Goal: Task Accomplishment & Management: Complete application form

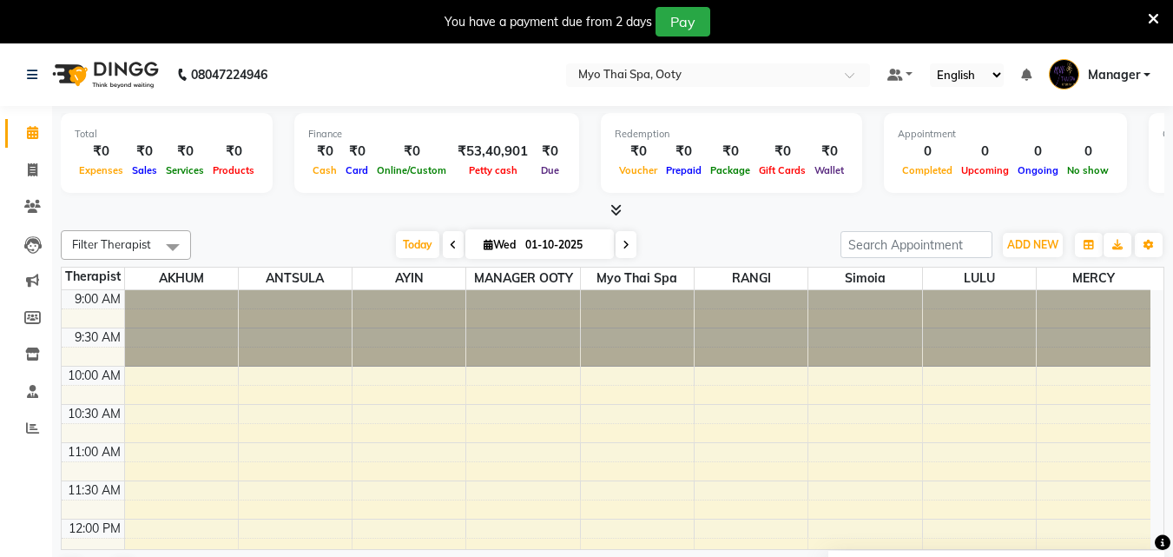
scroll to position [386, 0]
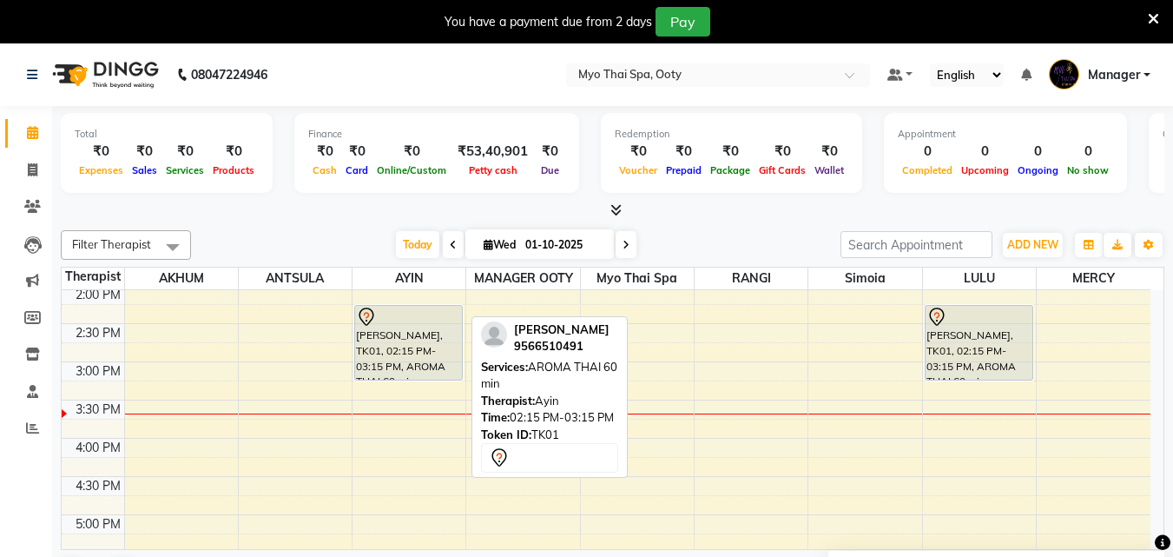
click at [399, 343] on div "[PERSON_NAME], TK01, 02:15 PM-03:15 PM, AROMA THAI 60 min" at bounding box center [408, 343] width 107 height 74
click at [415, 338] on div "[PERSON_NAME], TK01, 02:15 PM-03:15 PM, AROMA THAI 60 min" at bounding box center [408, 343] width 107 height 74
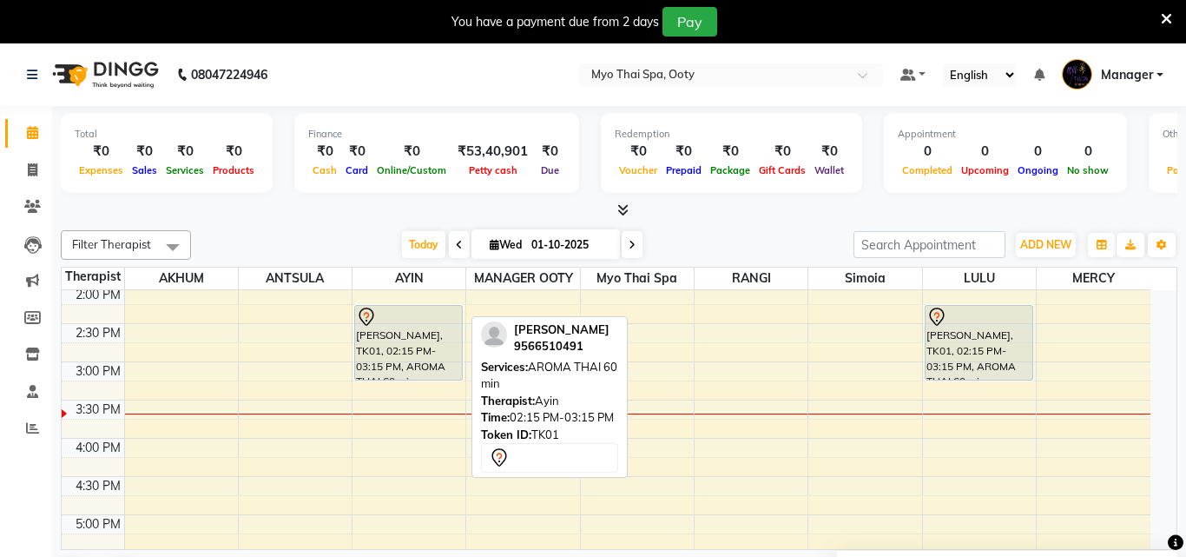
select select "7"
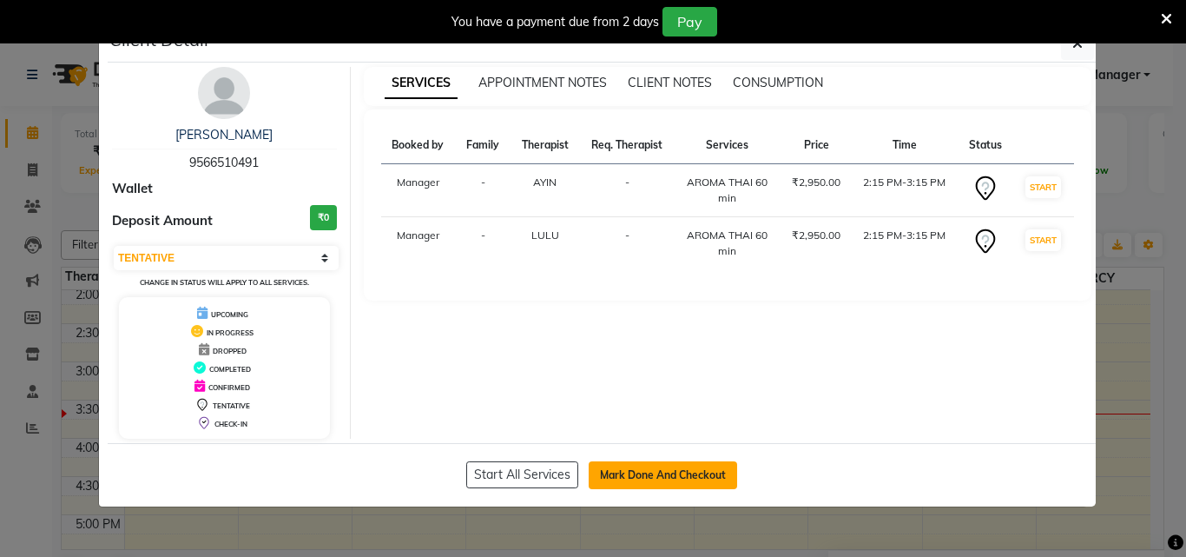
click at [603, 472] on button "Mark Done And Checkout" at bounding box center [663, 475] width 149 height 28
select select "558"
select select "service"
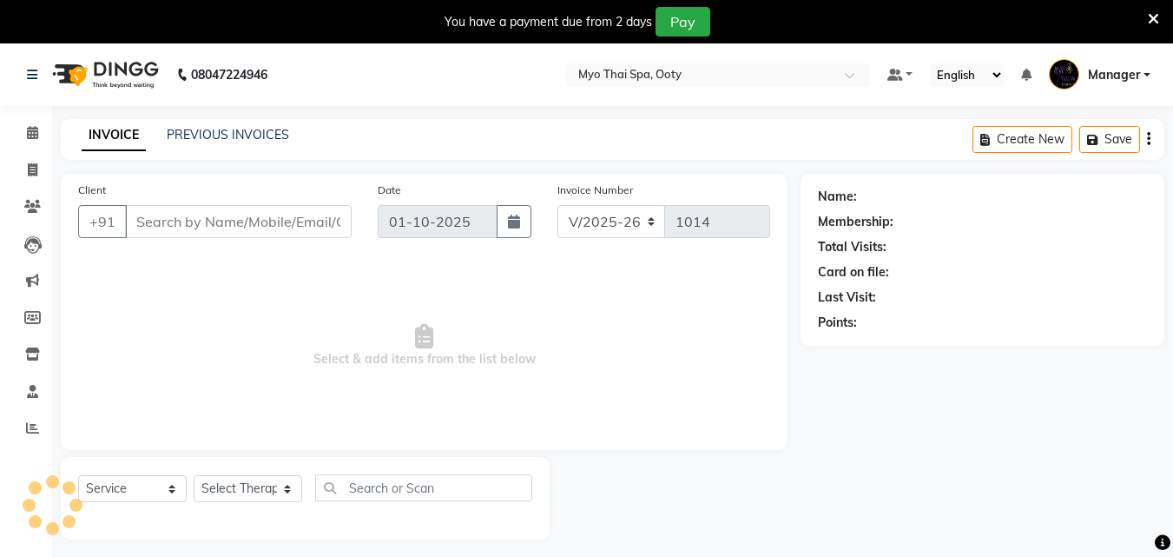
type input "9566510491"
select select "84004"
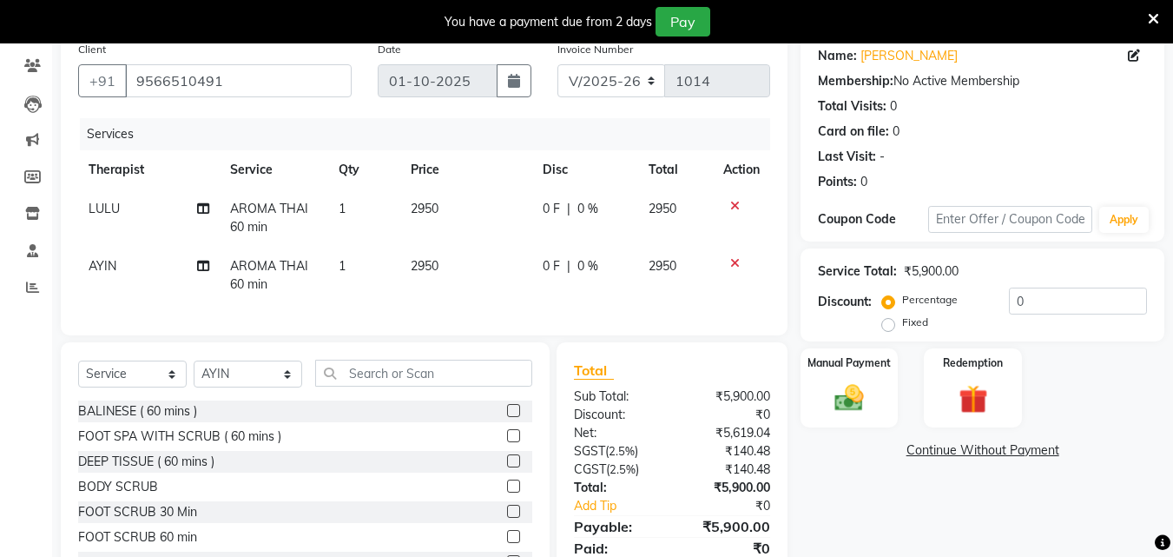
scroll to position [221, 0]
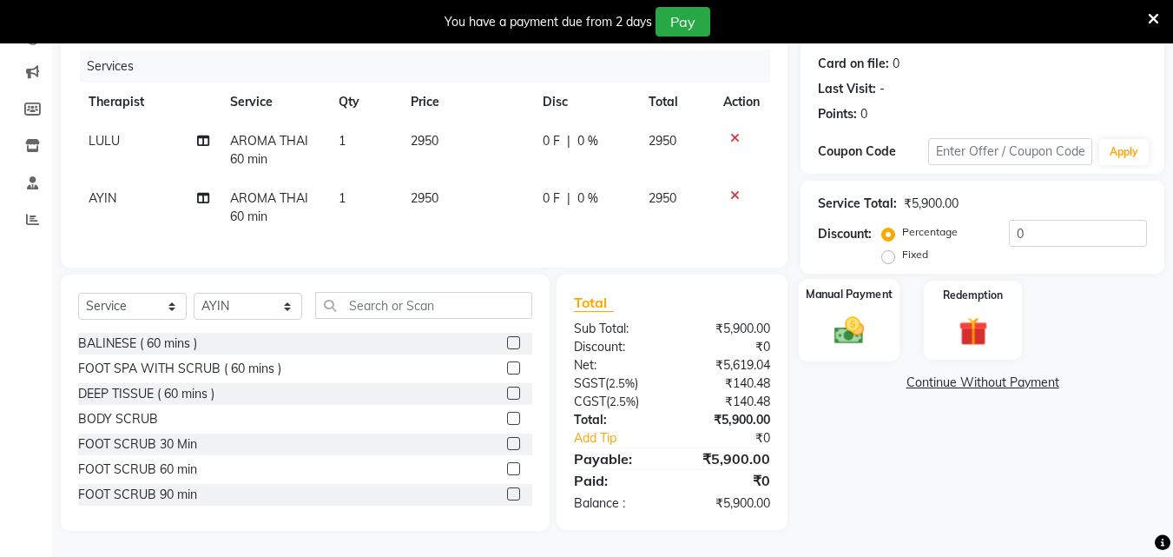
click at [849, 320] on img at bounding box center [849, 330] width 49 height 35
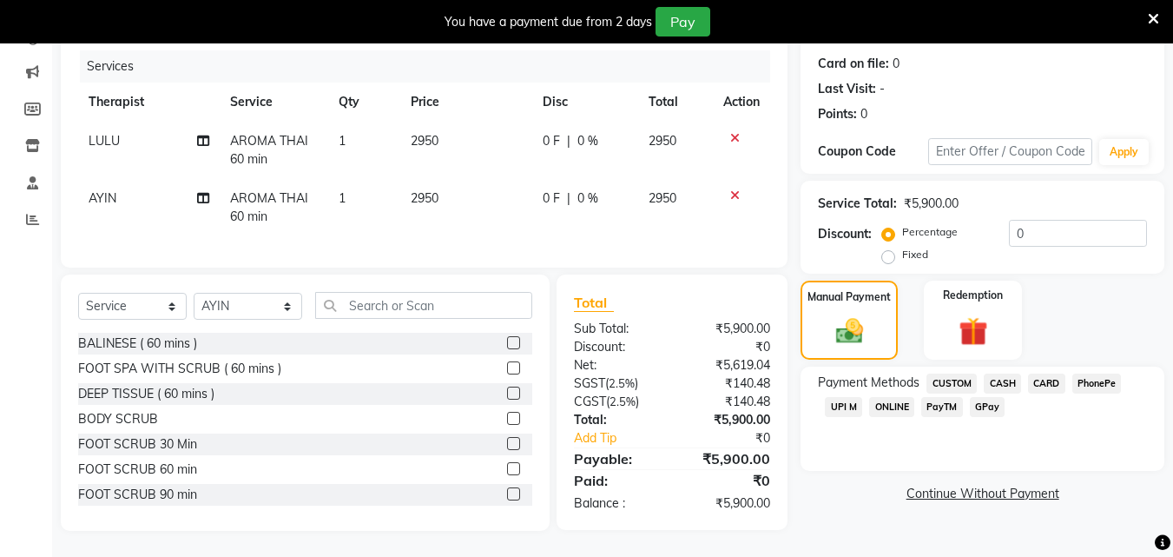
click at [838, 397] on span "UPI M" at bounding box center [843, 407] width 37 height 20
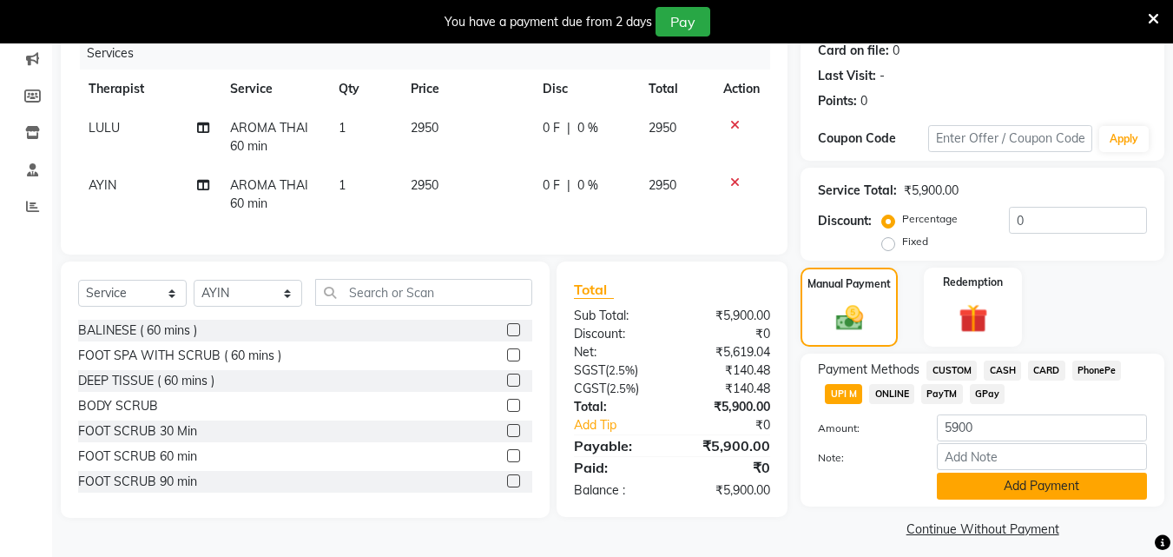
click at [1033, 483] on button "Add Payment" at bounding box center [1042, 485] width 210 height 27
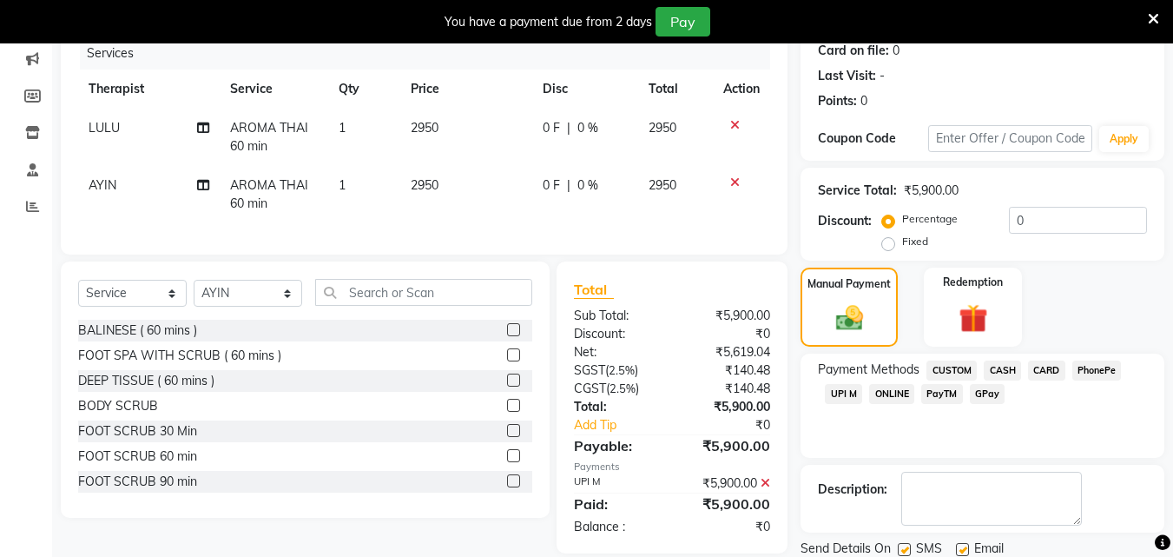
scroll to position [316, 0]
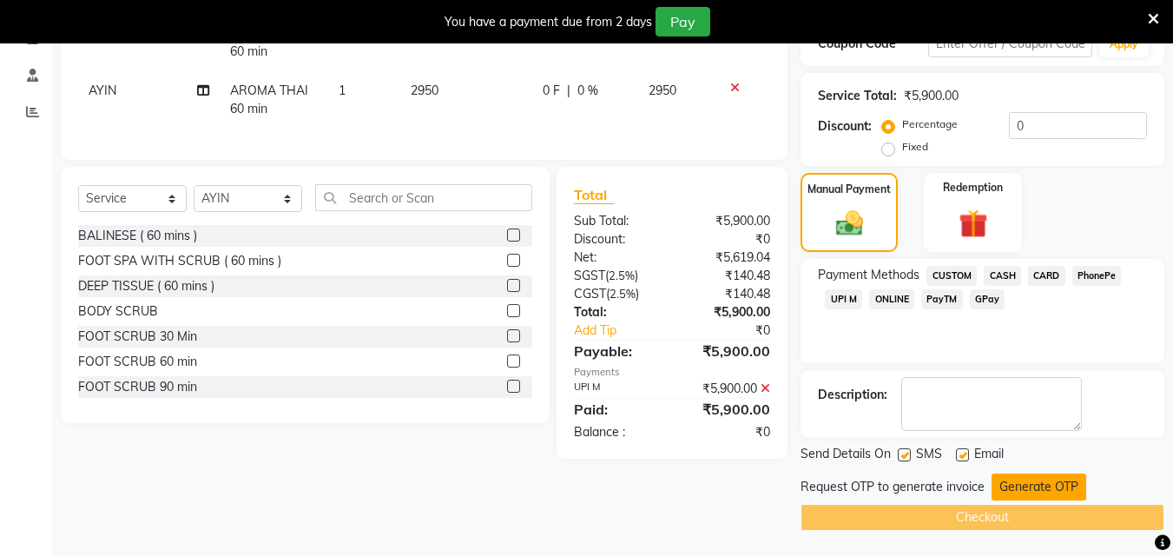
click at [1057, 481] on button "Generate OTP" at bounding box center [1039, 486] width 95 height 27
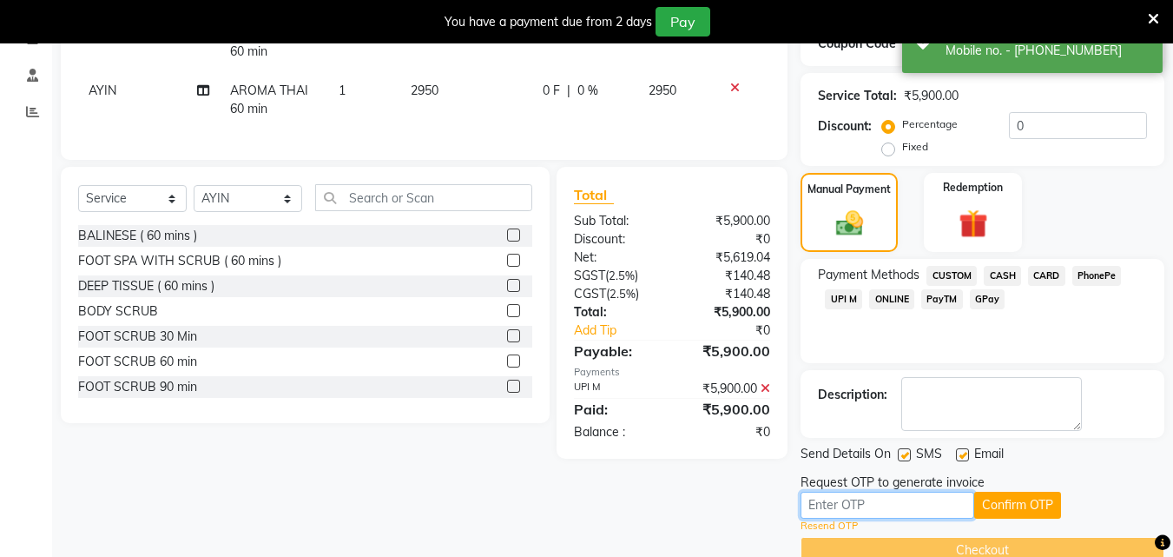
click at [928, 516] on input "text" at bounding box center [888, 505] width 174 height 27
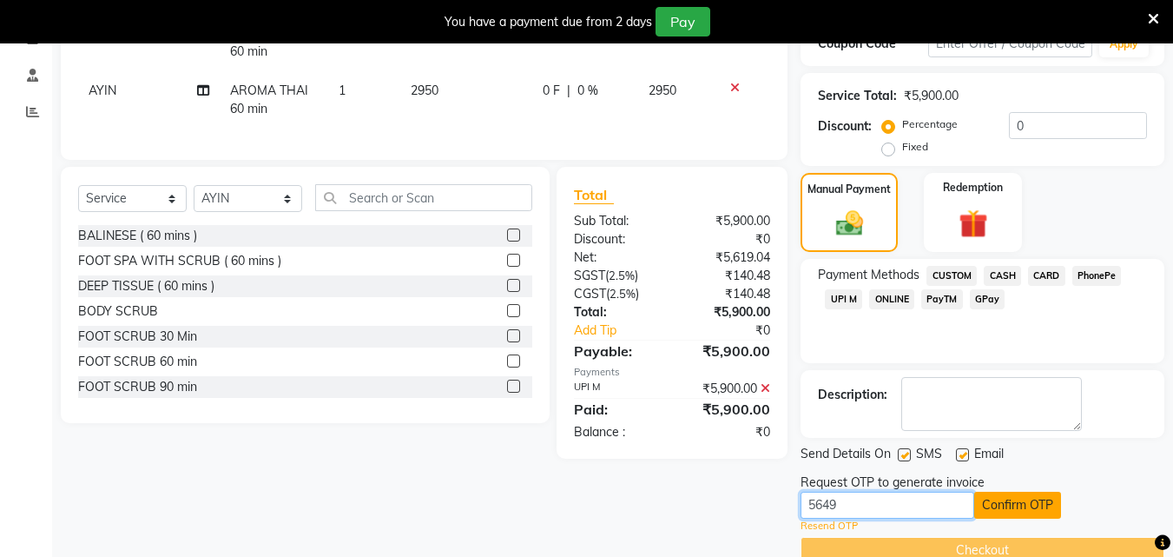
type input "5649"
click at [999, 509] on button "Confirm OTP" at bounding box center [1017, 505] width 87 height 27
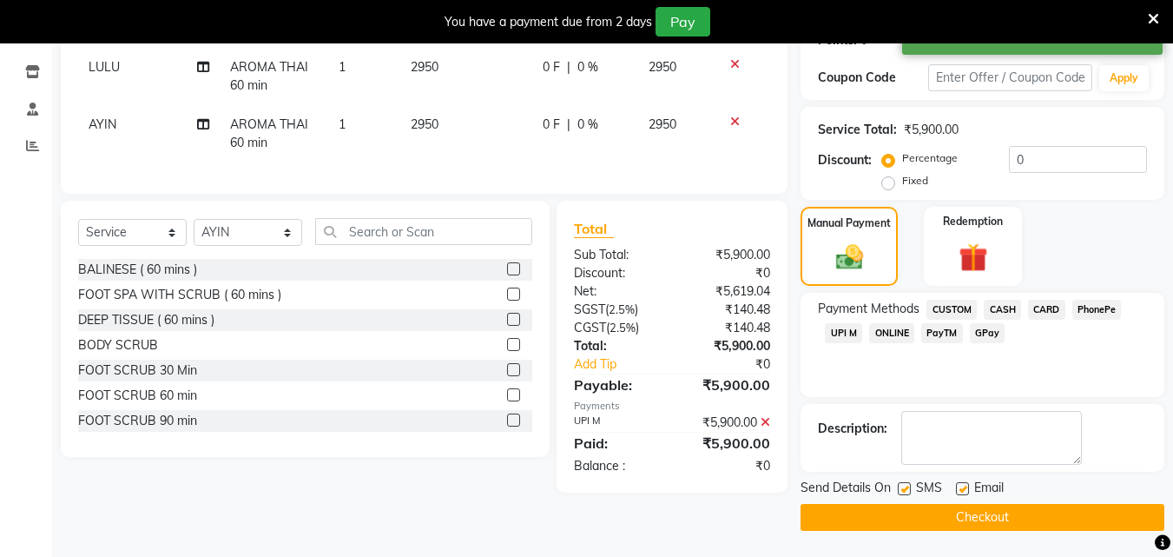
click at [967, 515] on button "Checkout" at bounding box center [983, 517] width 364 height 27
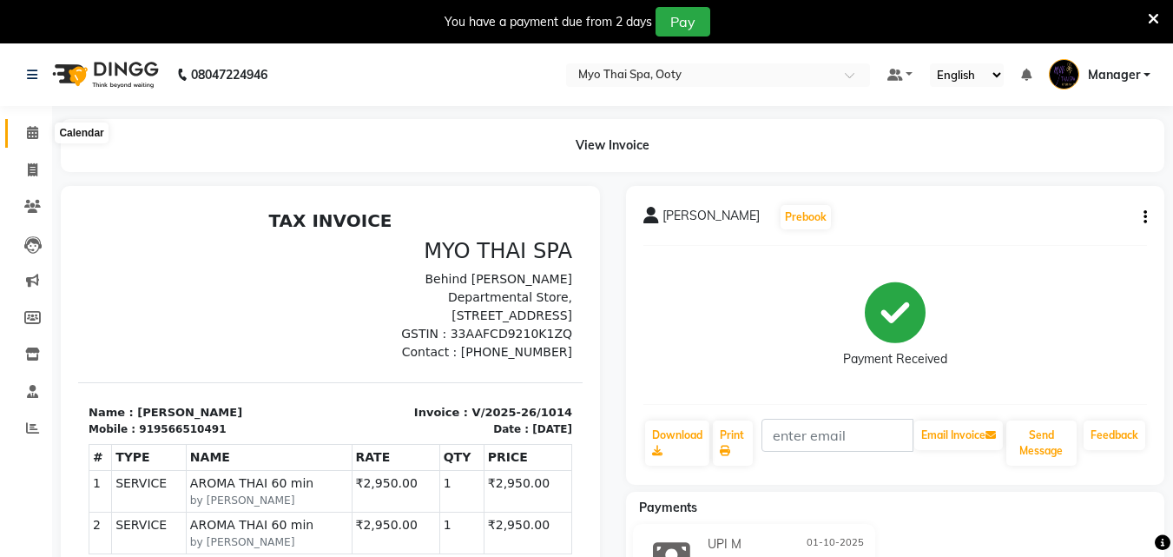
click at [32, 130] on icon at bounding box center [32, 132] width 11 height 13
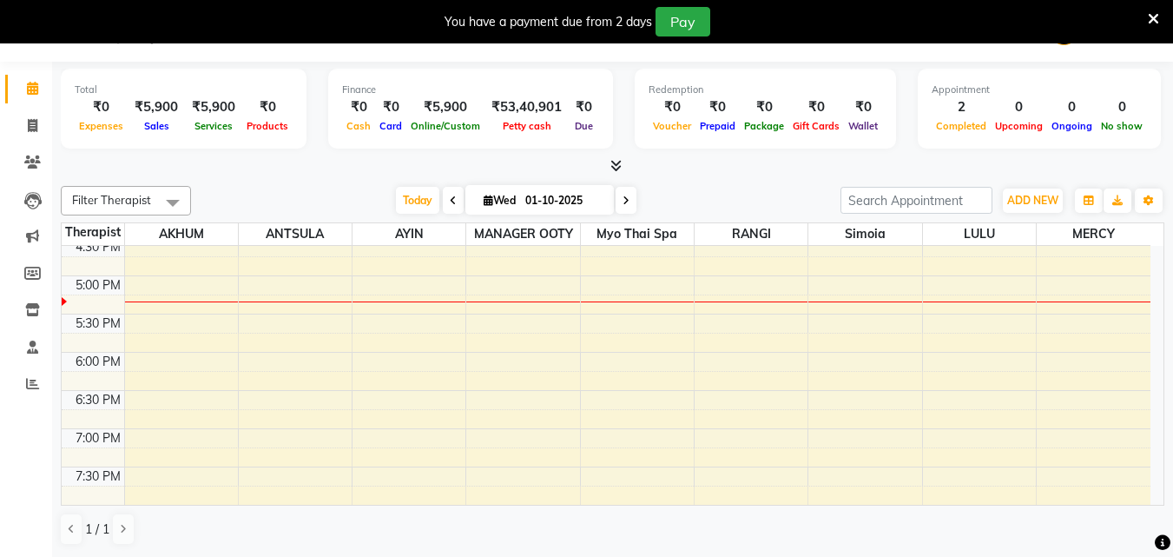
scroll to position [560, 0]
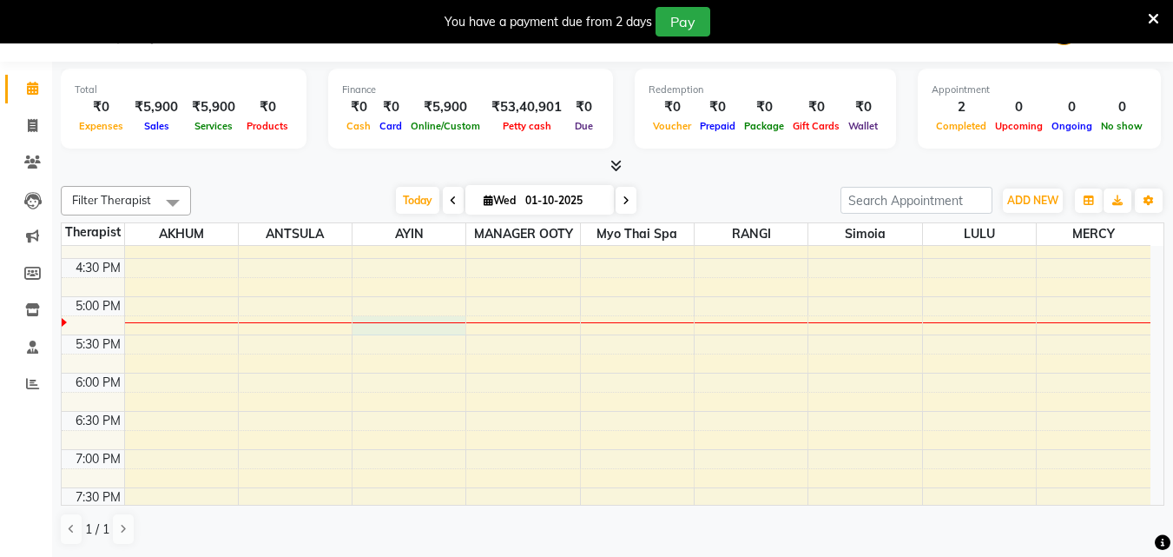
click at [430, 331] on div "9:00 AM 9:30 AM 10:00 AM 10:30 AM 11:00 AM 11:30 AM 12:00 PM 12:30 PM 1:00 PM 1…" at bounding box center [606, 182] width 1089 height 993
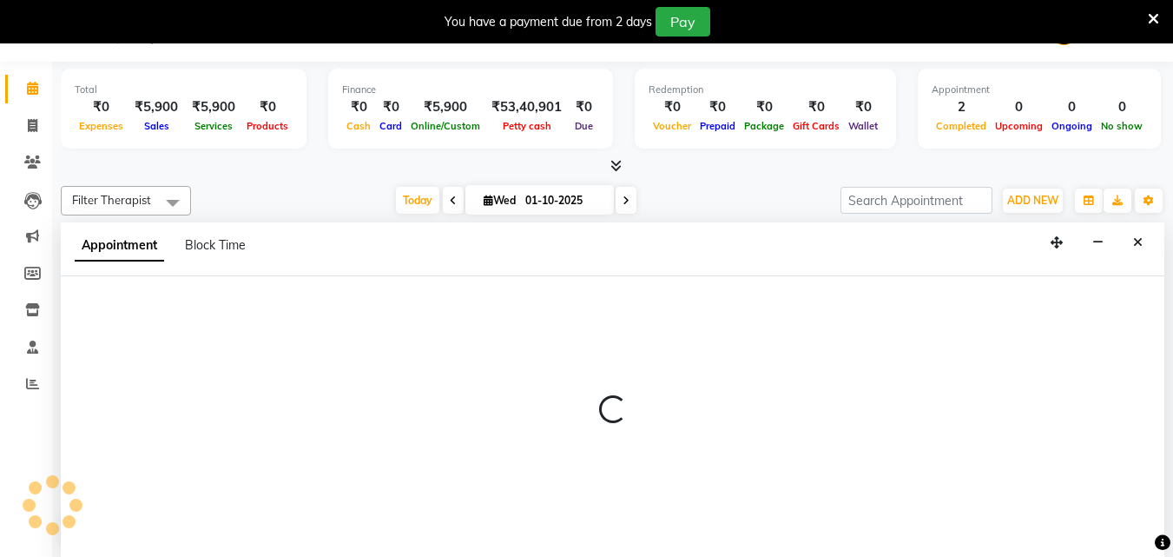
select select "84004"
select select "1035"
select select "tentative"
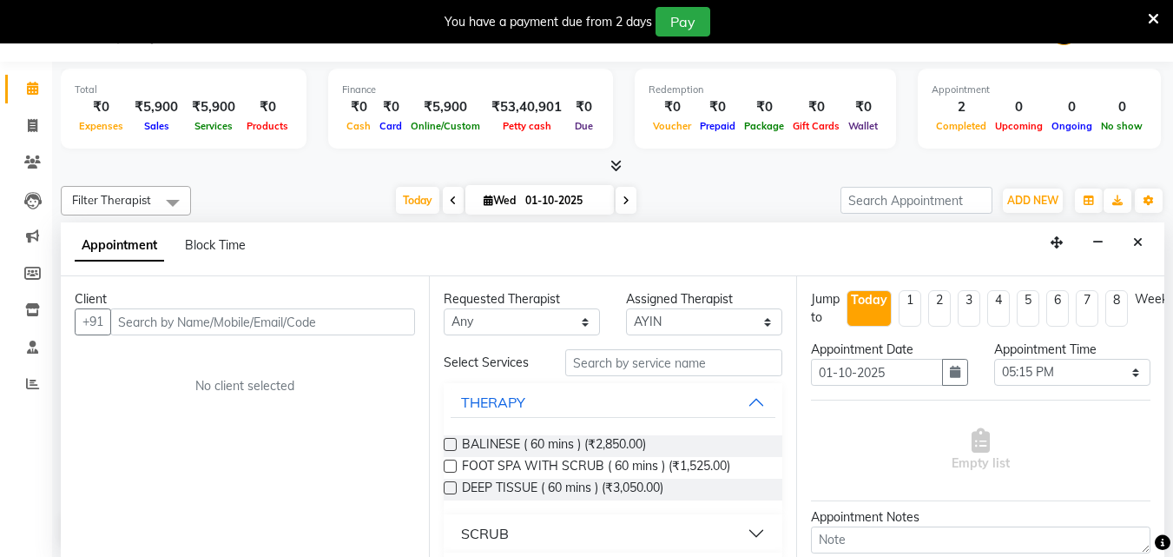
click at [162, 319] on input "text" at bounding box center [262, 321] width 305 height 27
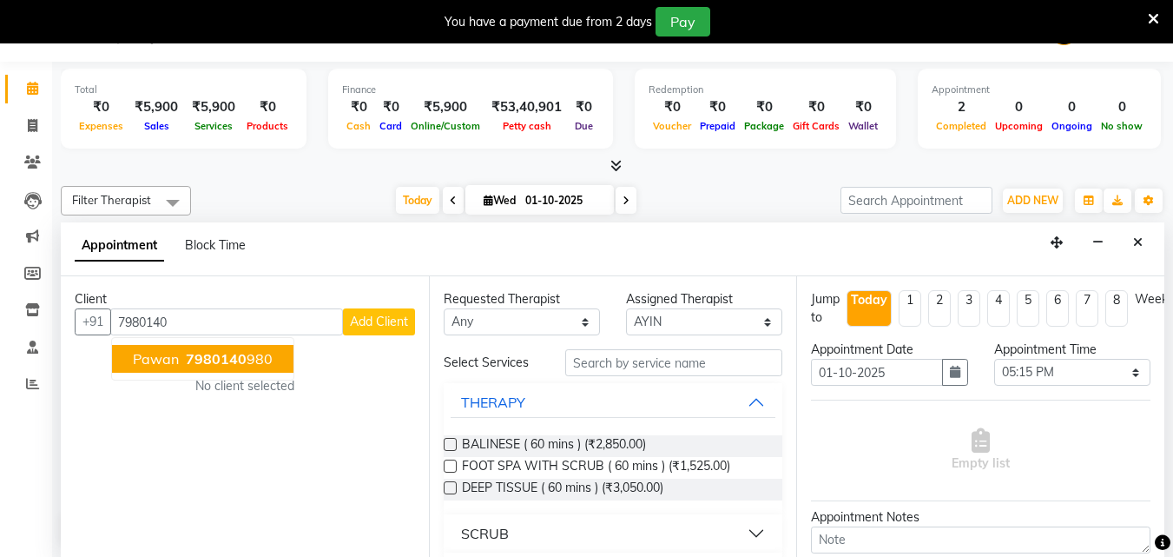
click at [178, 348] on button "pawan 7980140 980" at bounding box center [203, 359] width 182 height 28
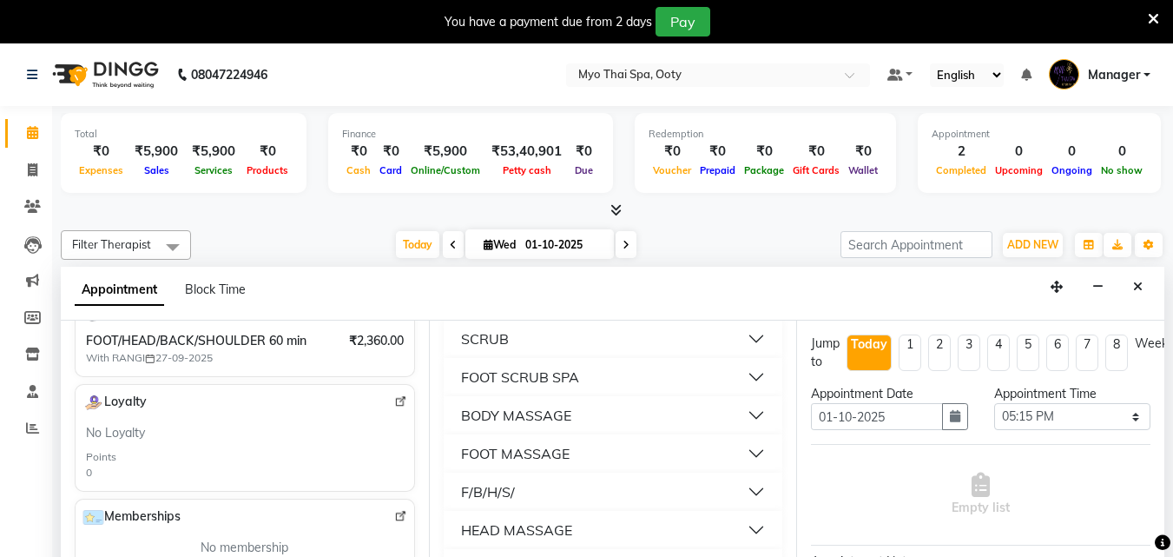
scroll to position [44, 0]
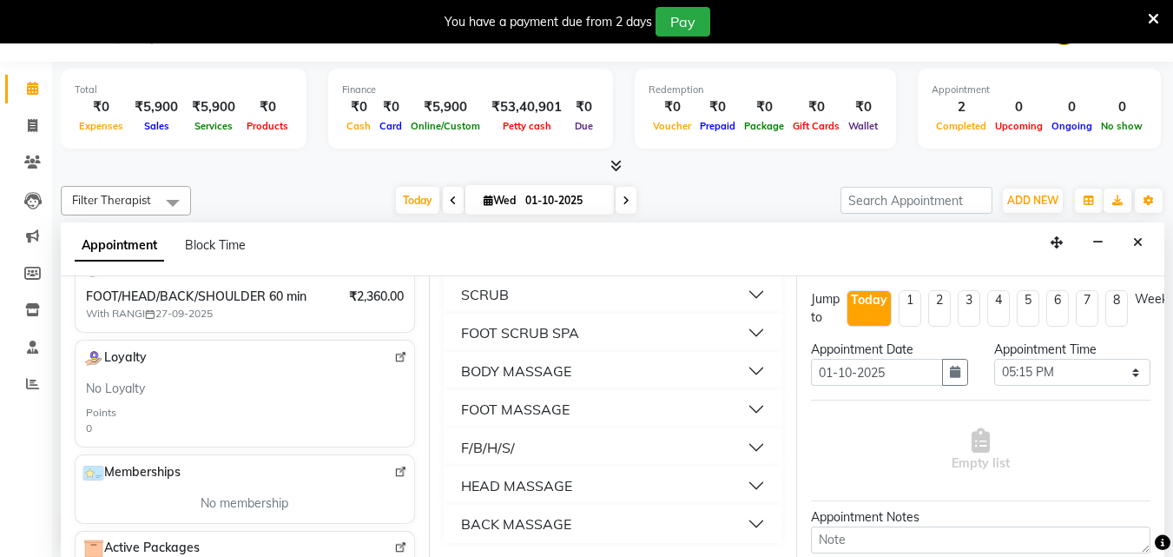
type input "7980140980"
click at [737, 372] on button "BODY MASSAGE" at bounding box center [614, 370] width 326 height 31
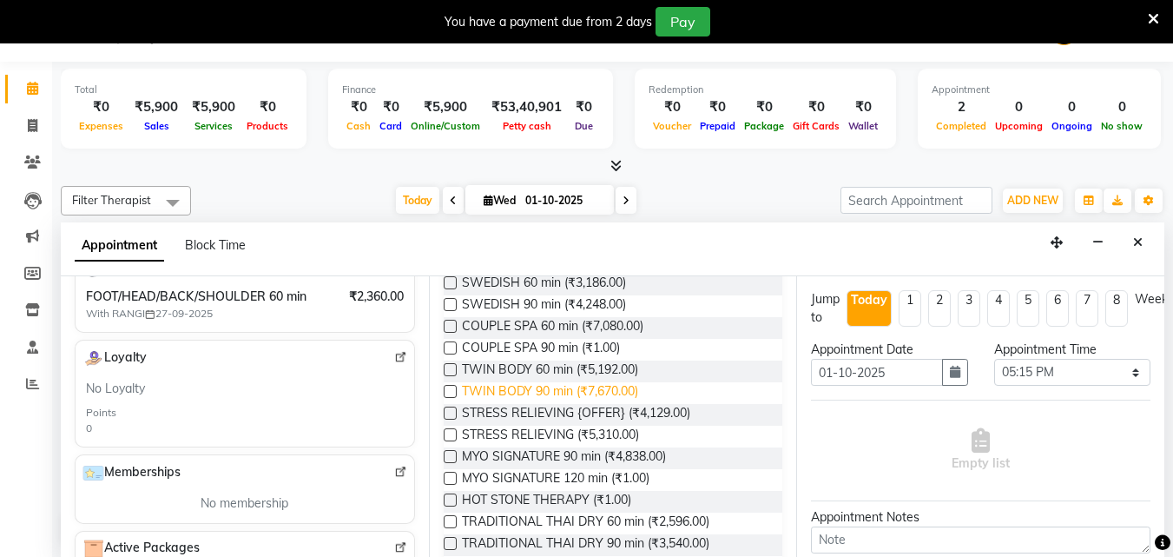
scroll to position [586, 0]
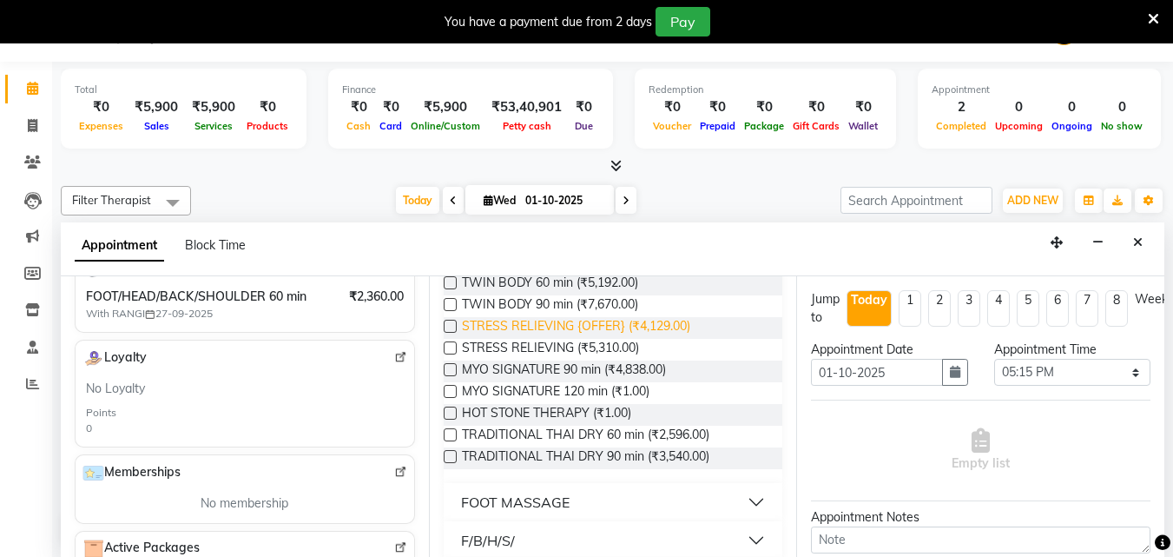
click at [550, 330] on span "STRESS RELIEVING {OFFER} (₹4,129.00)" at bounding box center [576, 328] width 228 height 22
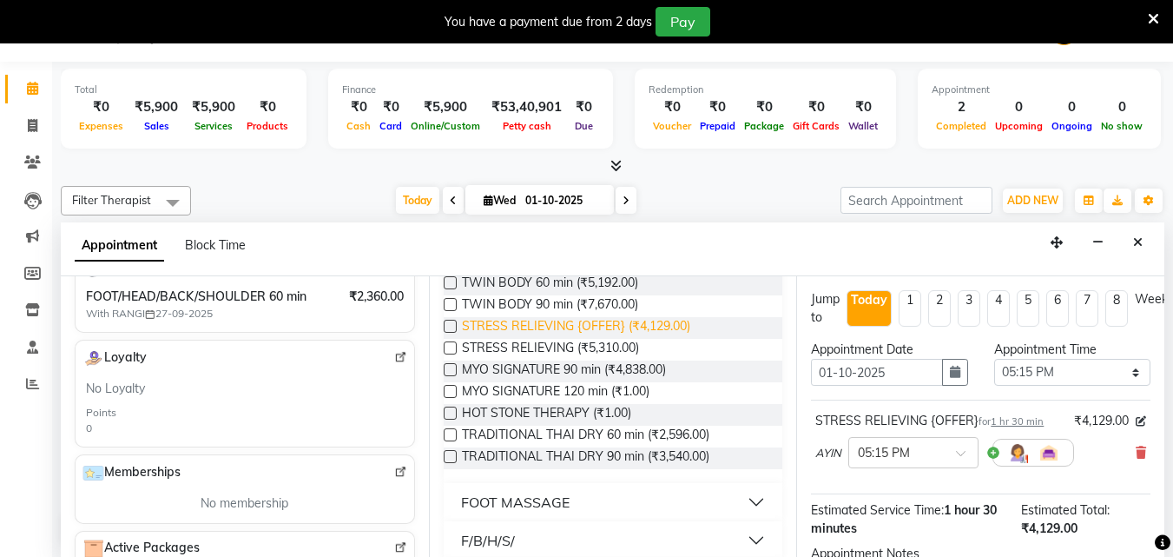
click at [550, 330] on span "STRESS RELIEVING {OFFER} (₹4,129.00)" at bounding box center [576, 328] width 228 height 22
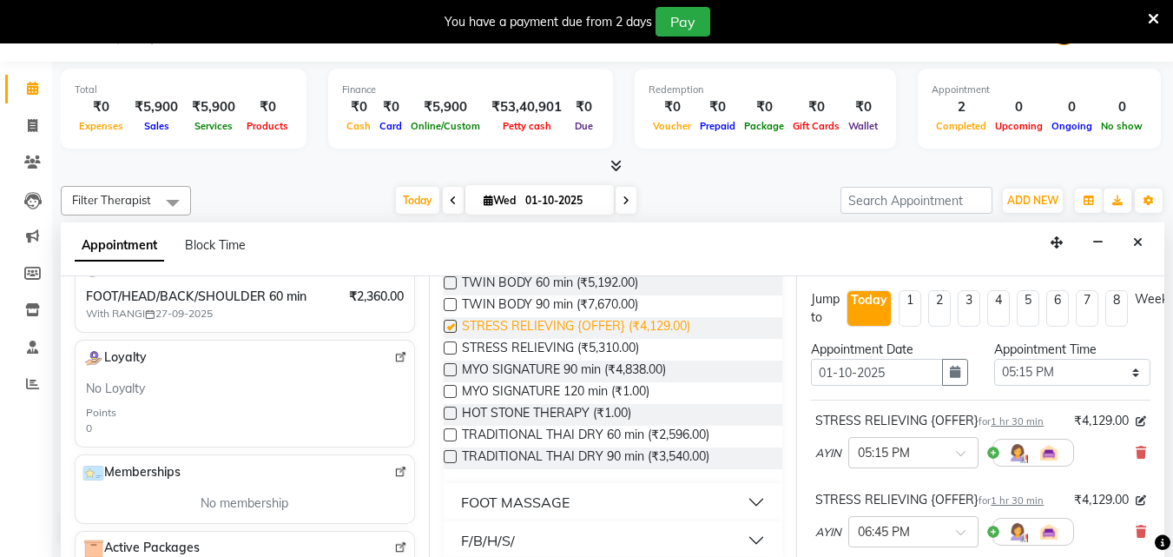
checkbox input "false"
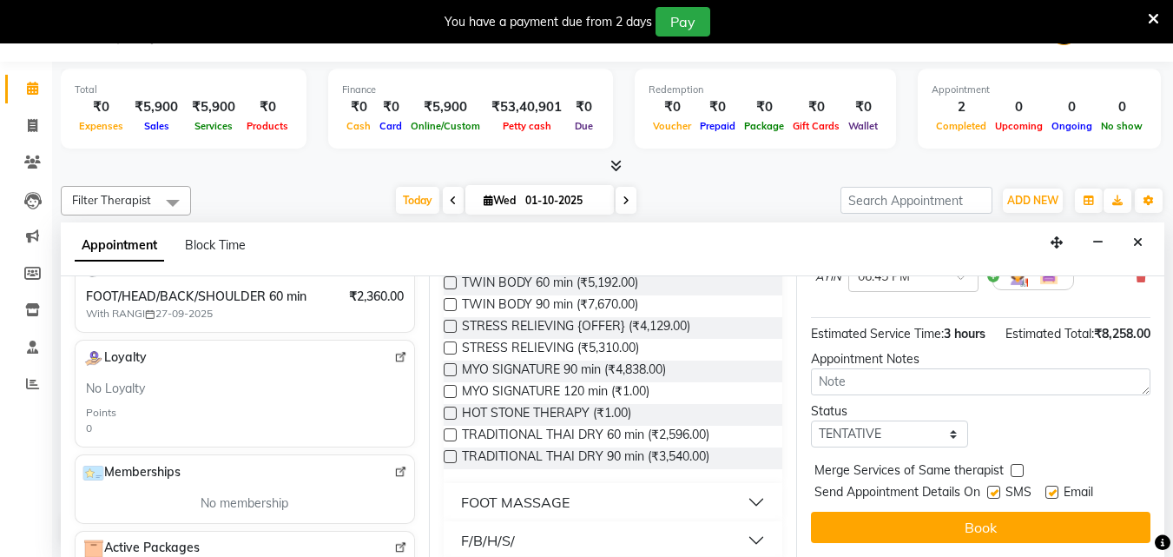
scroll to position [287, 0]
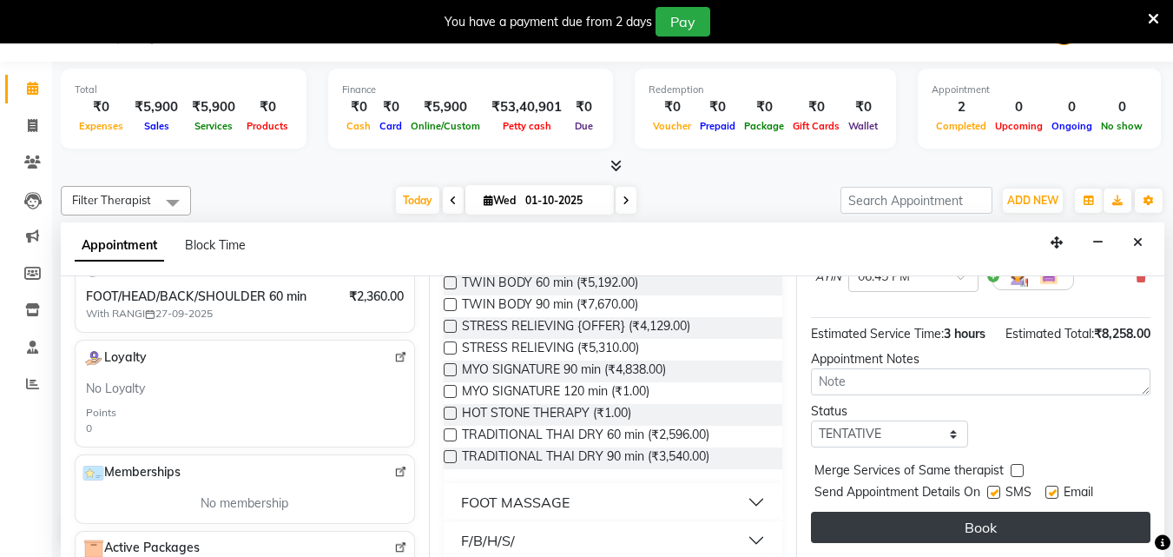
click at [944, 512] on button "Book" at bounding box center [981, 527] width 340 height 31
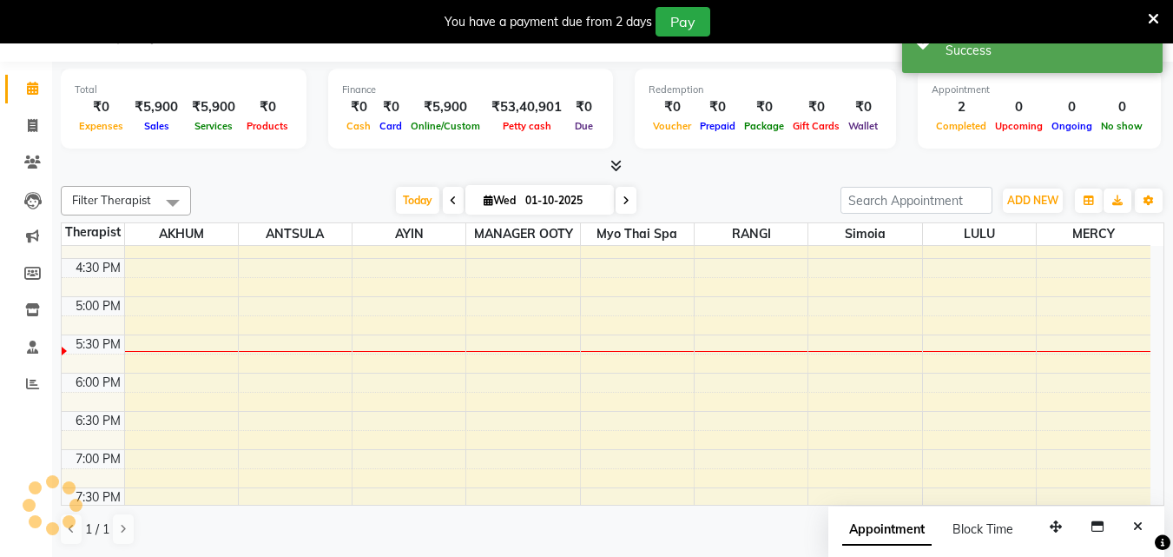
scroll to position [0, 0]
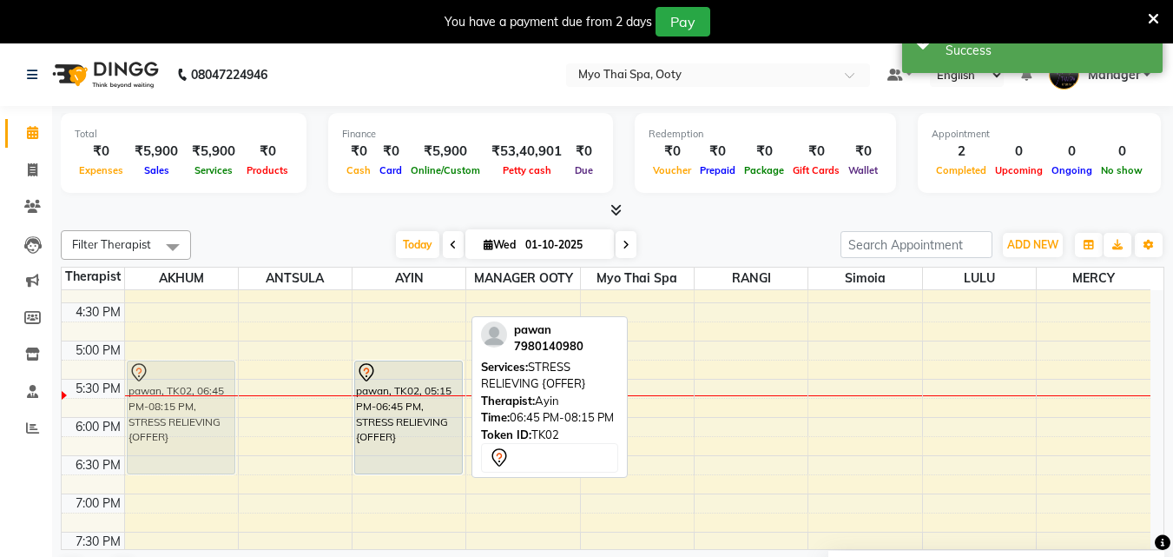
drag, startPoint x: 401, startPoint y: 521, endPoint x: 189, endPoint y: 409, distance: 239.7
click at [189, 409] on tr "pawan, TK02, 06:45 PM-08:15 PM, STRESS RELIEVING {OFFER} [PERSON_NAME], TK01, 0…" at bounding box center [606, 226] width 1089 height 993
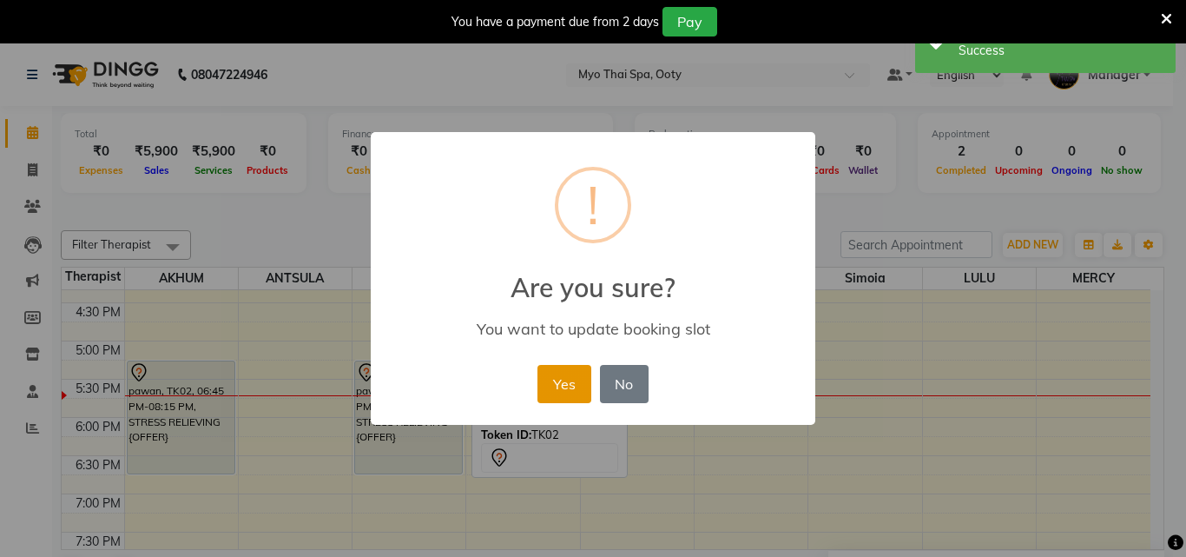
click at [553, 373] on button "Yes" at bounding box center [564, 384] width 53 height 38
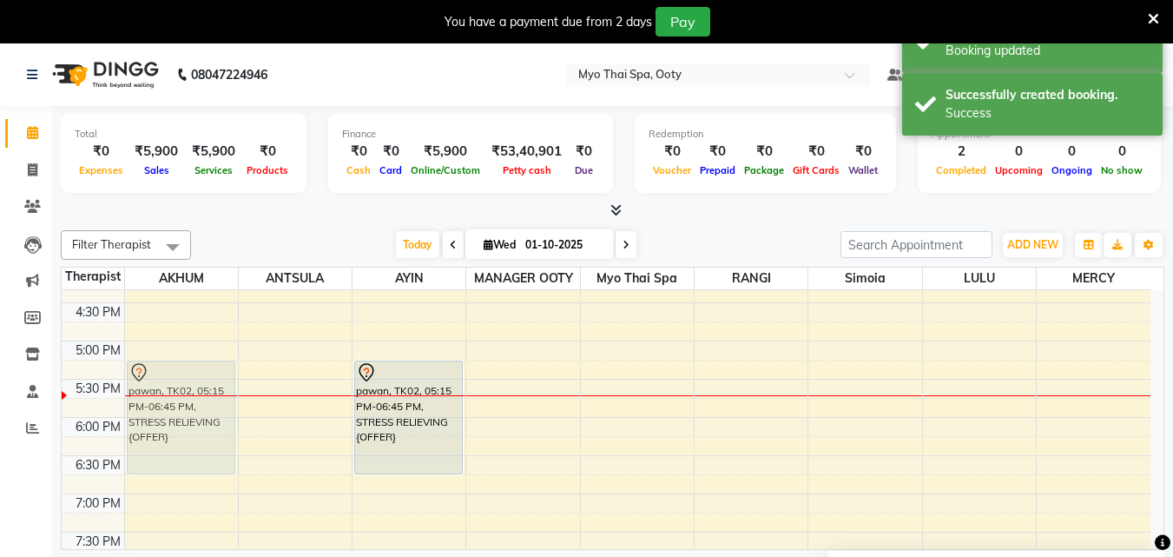
drag, startPoint x: 194, startPoint y: 389, endPoint x: 191, endPoint y: 398, distance: 9.1
click at [191, 398] on div "pawan, TK02, 05:15 PM-06:45 PM, STRESS RELIEVING {OFFER} pawan, TK02, 05:15 PM-…" at bounding box center [181, 226] width 113 height 993
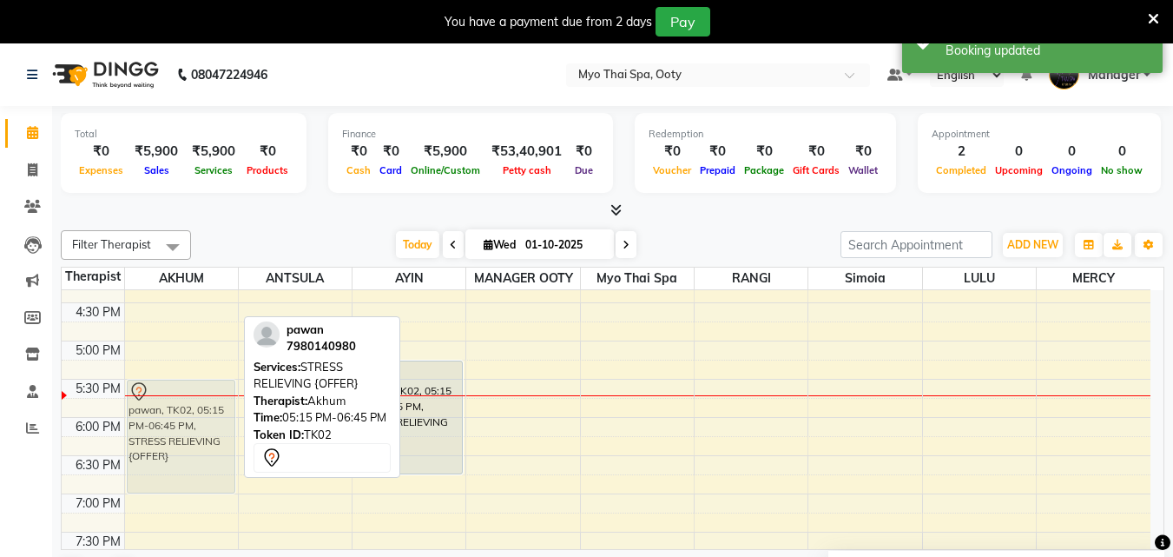
drag, startPoint x: 182, startPoint y: 384, endPoint x: 183, endPoint y: 402, distance: 18.3
click at [183, 402] on div "pawan, TK02, 05:15 PM-06:45 PM, STRESS RELIEVING {OFFER} pawan, TK02, 05:15 PM-…" at bounding box center [181, 226] width 113 height 993
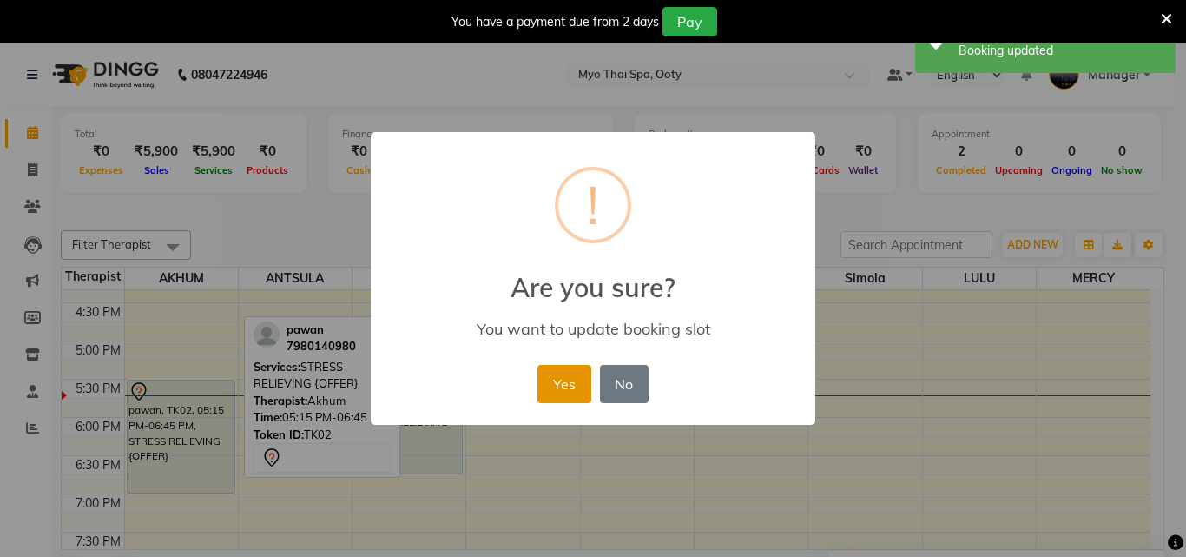
click at [551, 377] on button "Yes" at bounding box center [564, 384] width 53 height 38
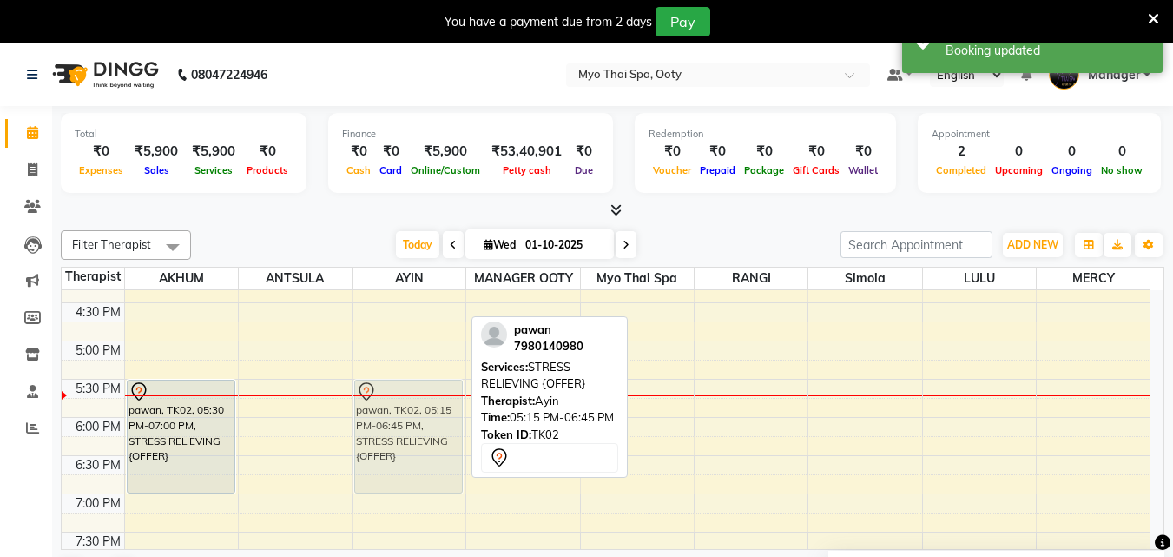
click at [409, 410] on div "[PERSON_NAME], TK01, 02:15 PM-03:15 PM, AROMA THAI 60 min pawan, TK02, 05:15 PM…" at bounding box center [409, 226] width 113 height 993
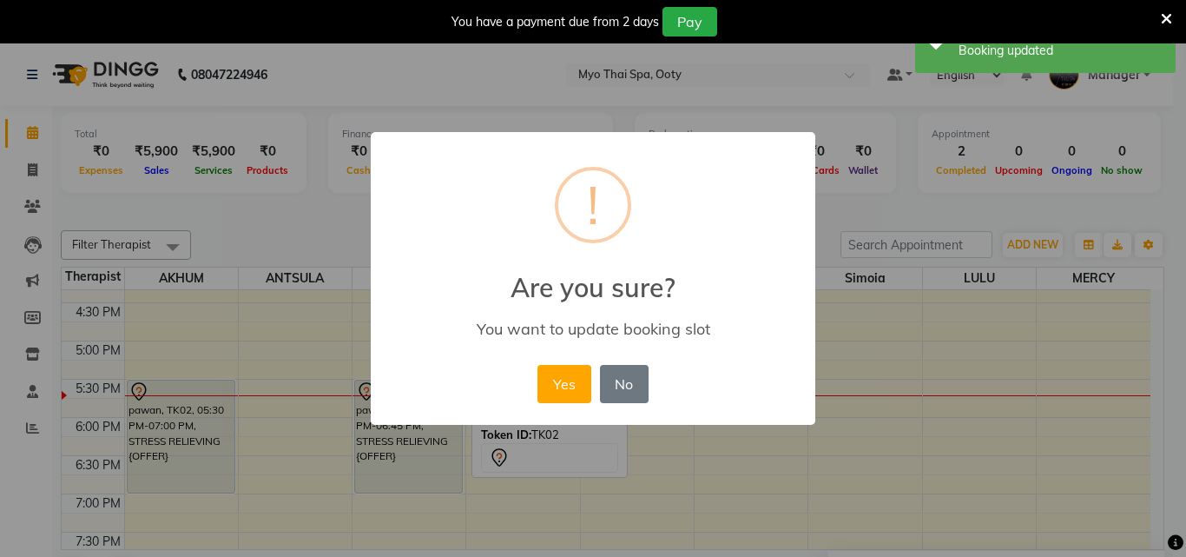
click at [560, 389] on button "Yes" at bounding box center [564, 384] width 53 height 38
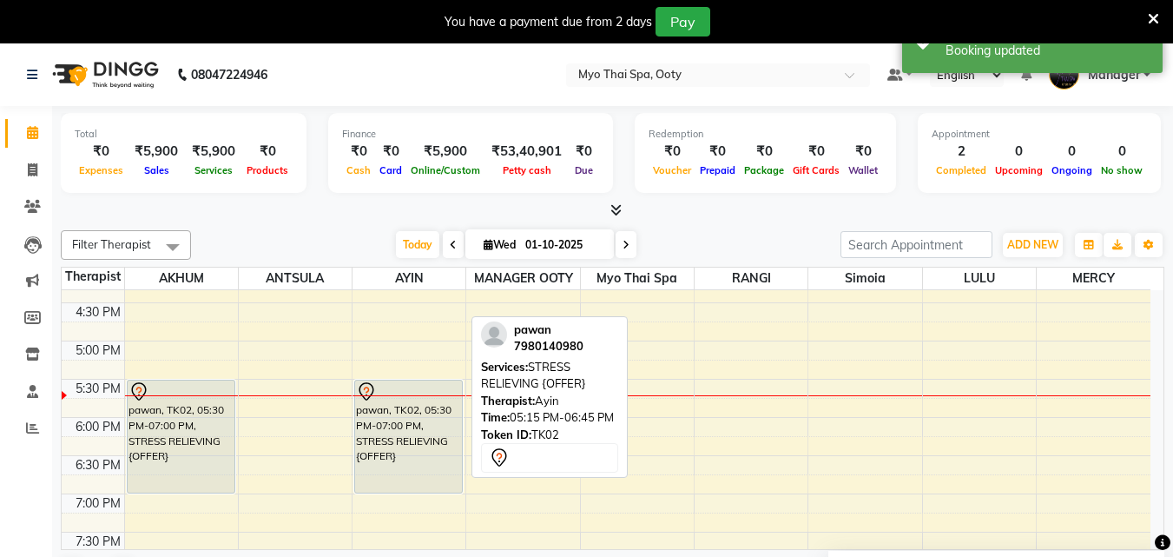
click at [997, 398] on div "9:00 AM 9:30 AM 10:00 AM 10:30 AM 11:00 AM 11:30 AM 12:00 PM 12:30 PM 1:00 PM 1…" at bounding box center [606, 226] width 1089 height 993
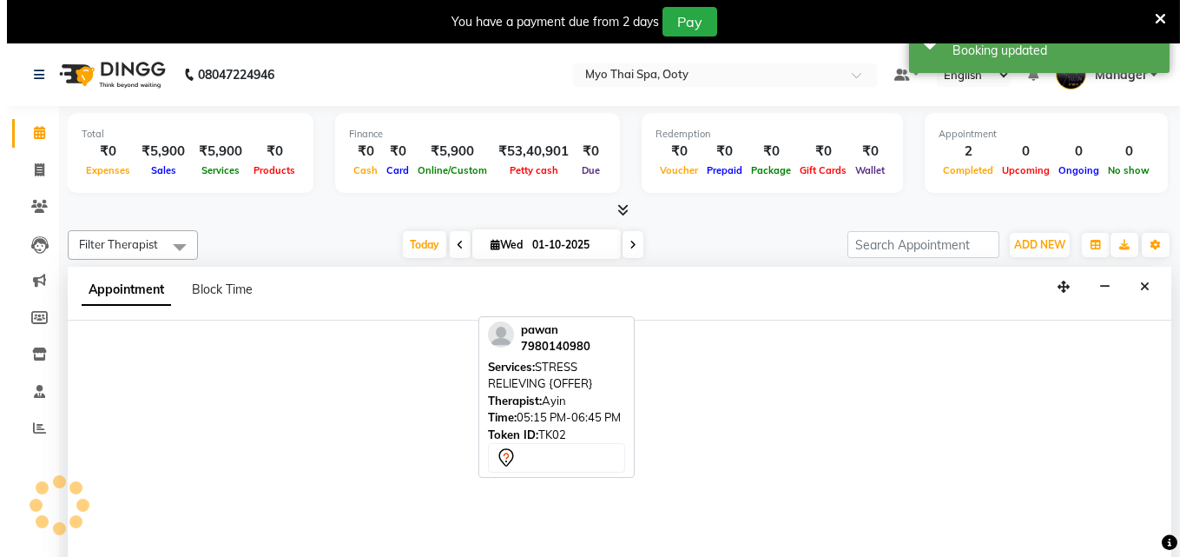
scroll to position [44, 0]
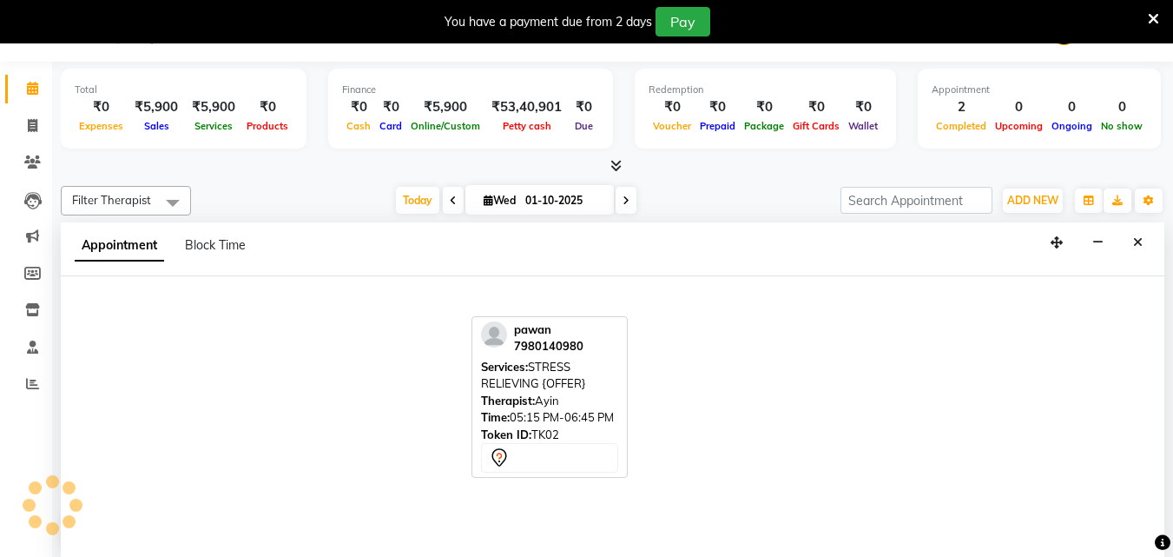
select select "88042"
select select "1050"
select select "tentative"
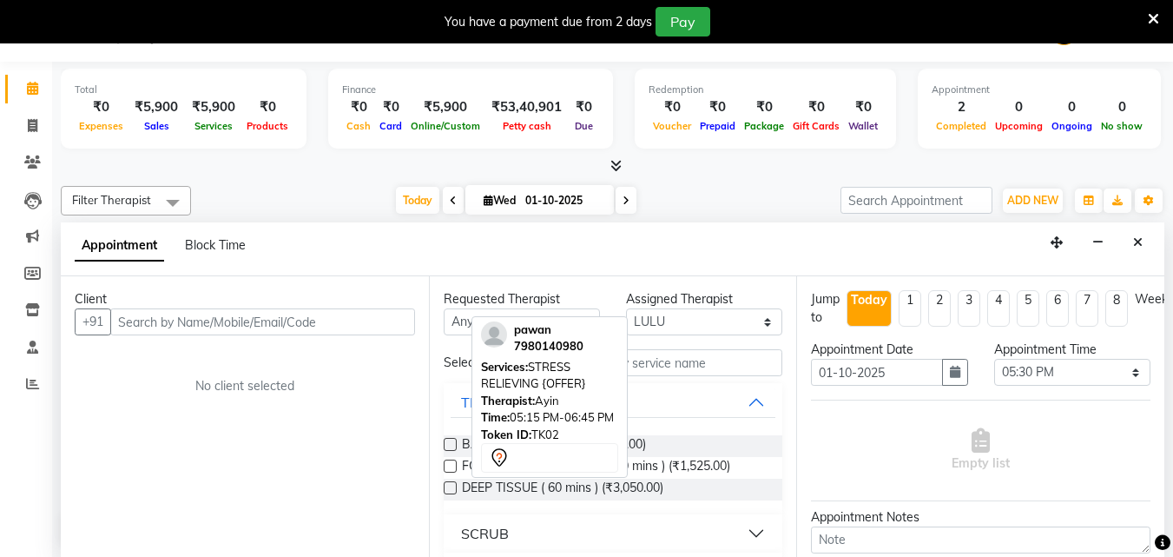
click at [327, 330] on input "text" at bounding box center [262, 321] width 305 height 27
type input "9555432939"
click at [392, 319] on span "Add Client" at bounding box center [379, 322] width 58 height 16
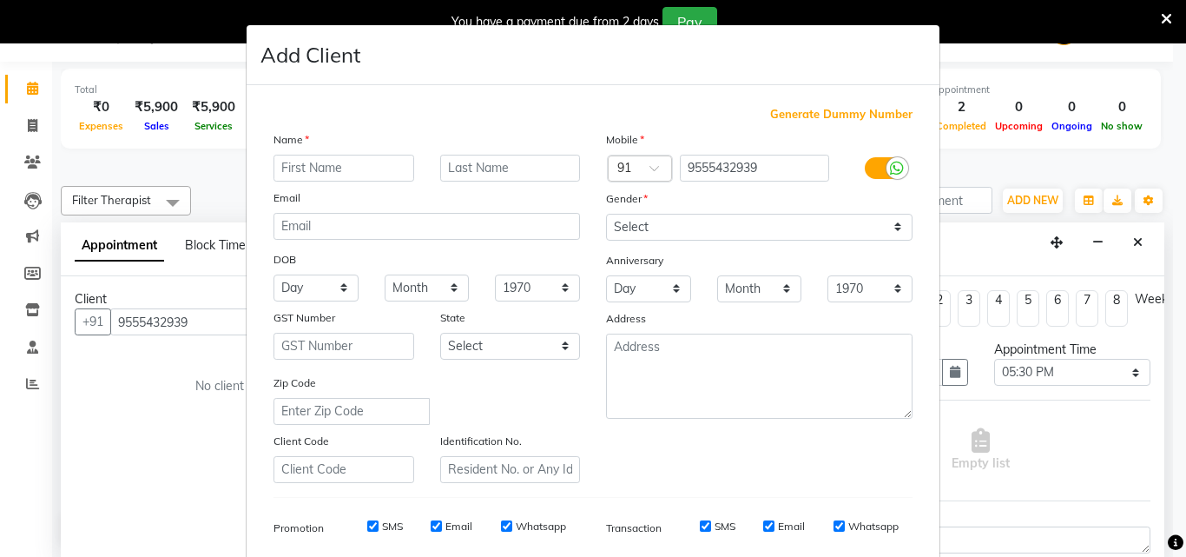
click at [295, 168] on input "text" at bounding box center [344, 168] width 141 height 27
type input "varchas"
click at [713, 221] on select "Select [DEMOGRAPHIC_DATA] [DEMOGRAPHIC_DATA] Other Prefer Not To Say" at bounding box center [759, 227] width 307 height 27
select select "[DEMOGRAPHIC_DATA]"
click at [606, 214] on select "Select [DEMOGRAPHIC_DATA] [DEMOGRAPHIC_DATA] Other Prefer Not To Say" at bounding box center [759, 227] width 307 height 27
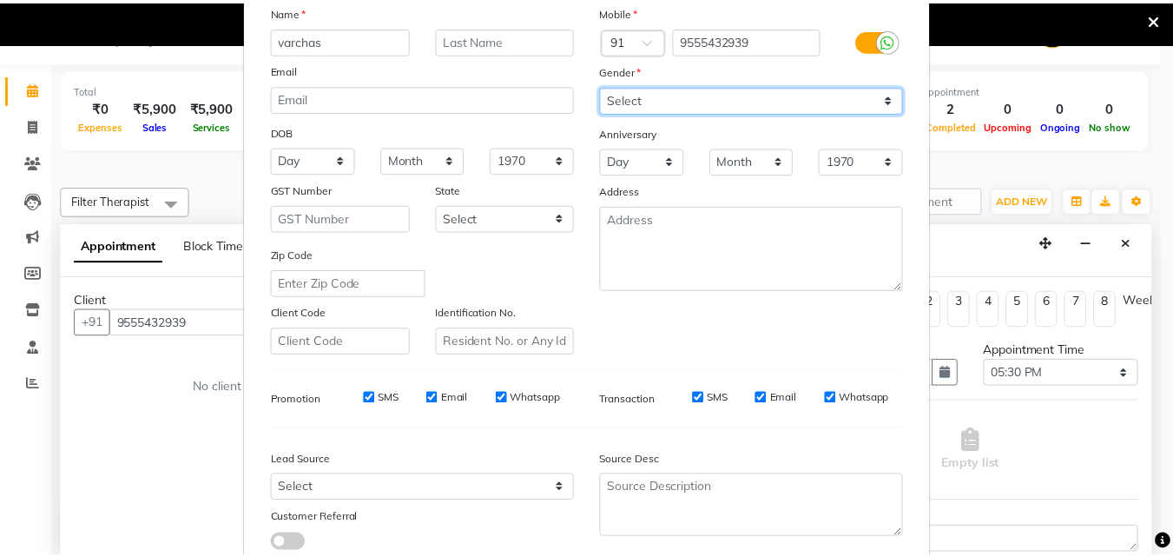
scroll to position [245, 0]
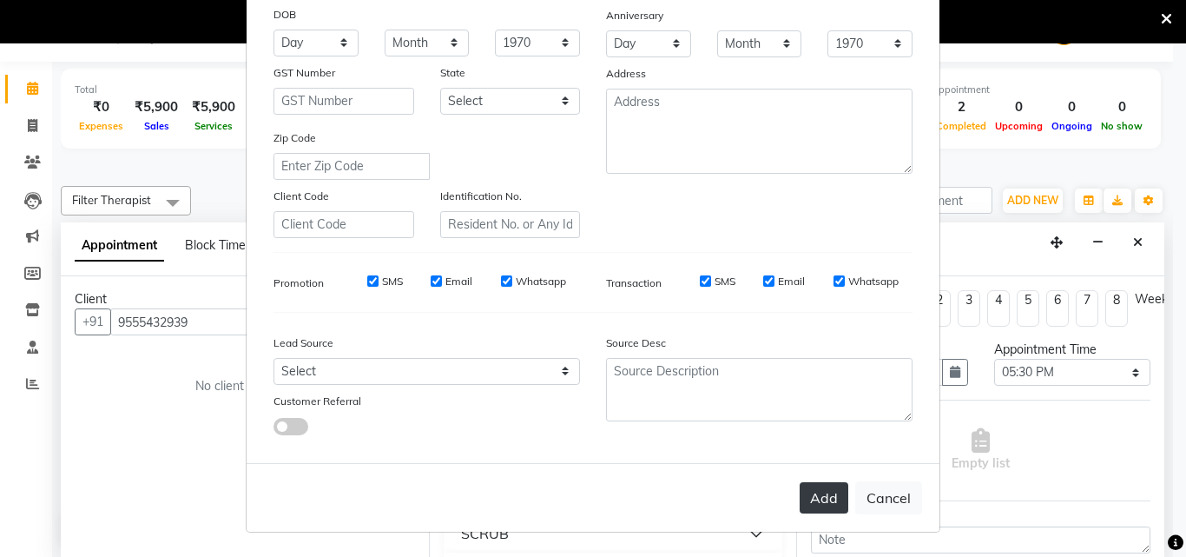
click at [816, 499] on button "Add" at bounding box center [824, 497] width 49 height 31
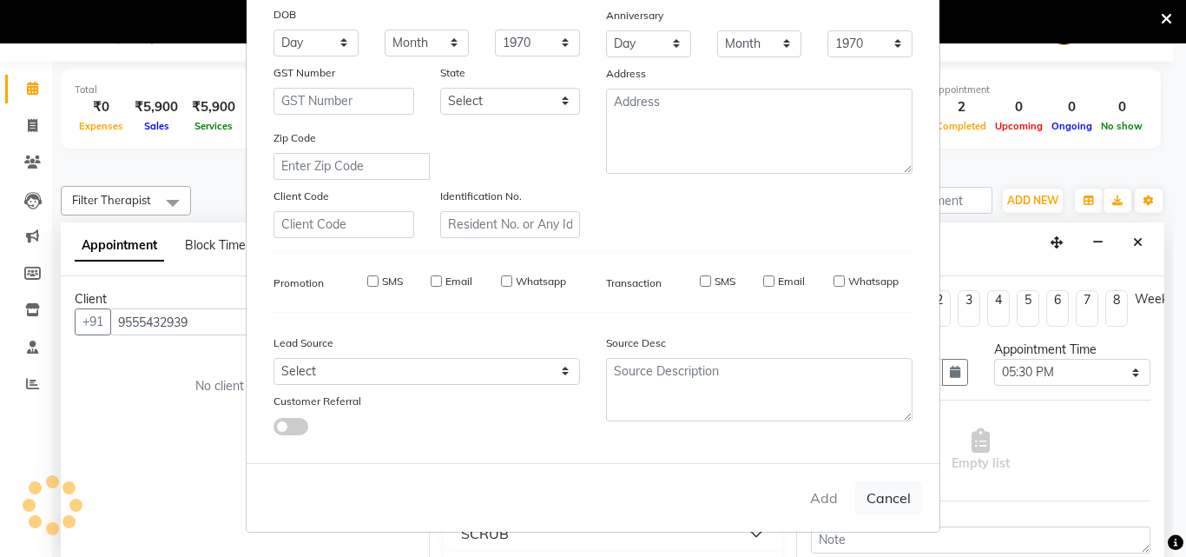
select select
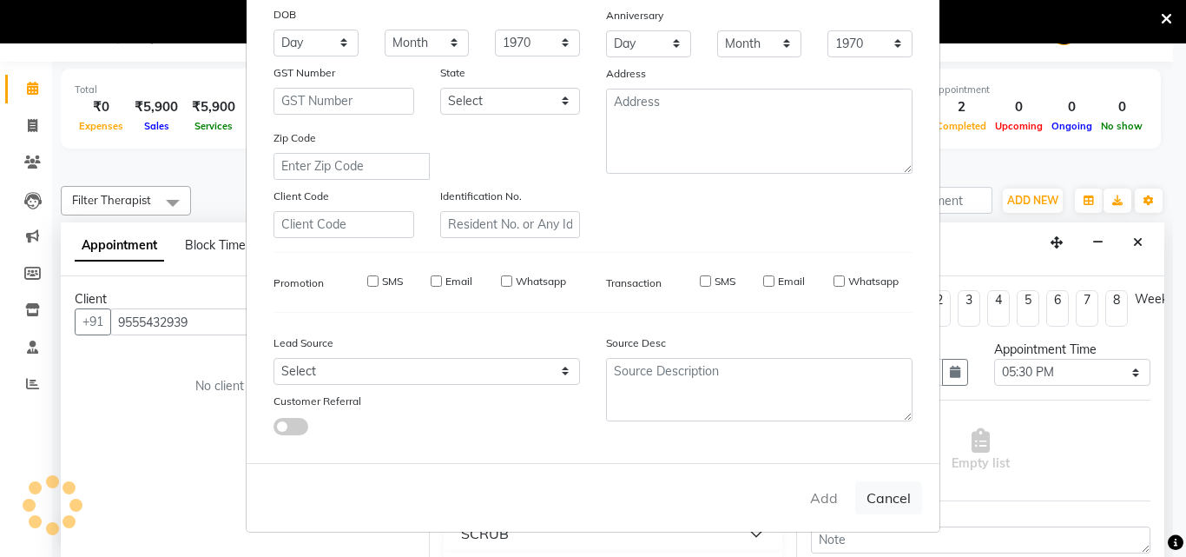
select select
checkbox input "false"
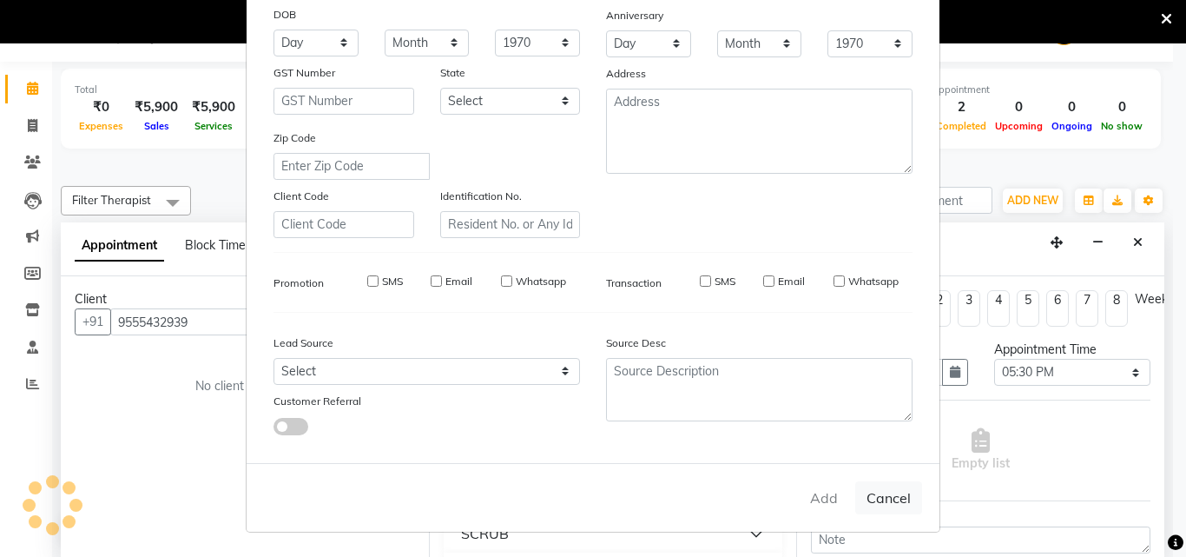
checkbox input "false"
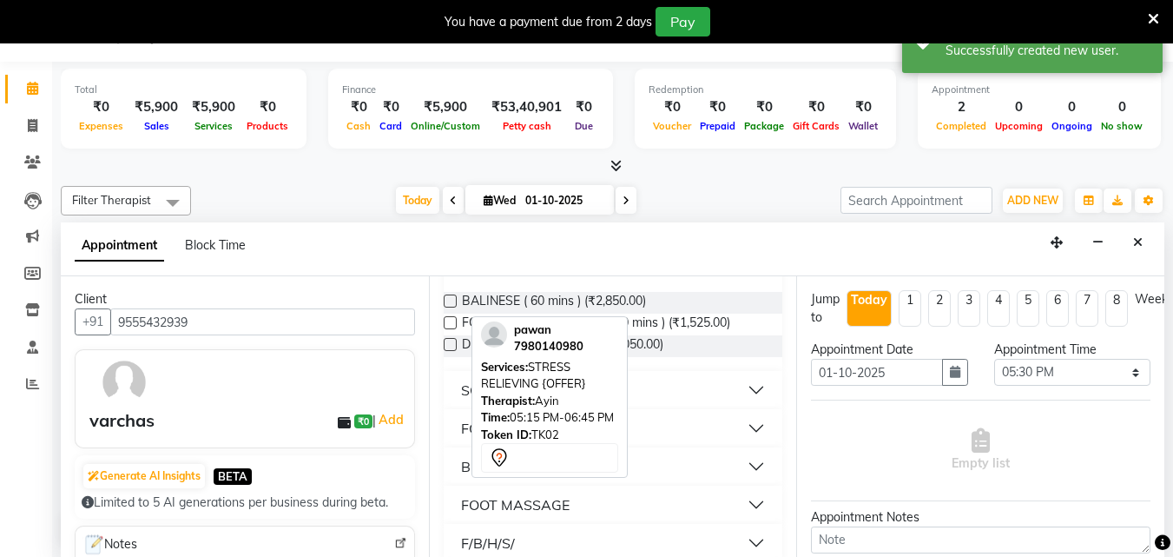
scroll to position [174, 0]
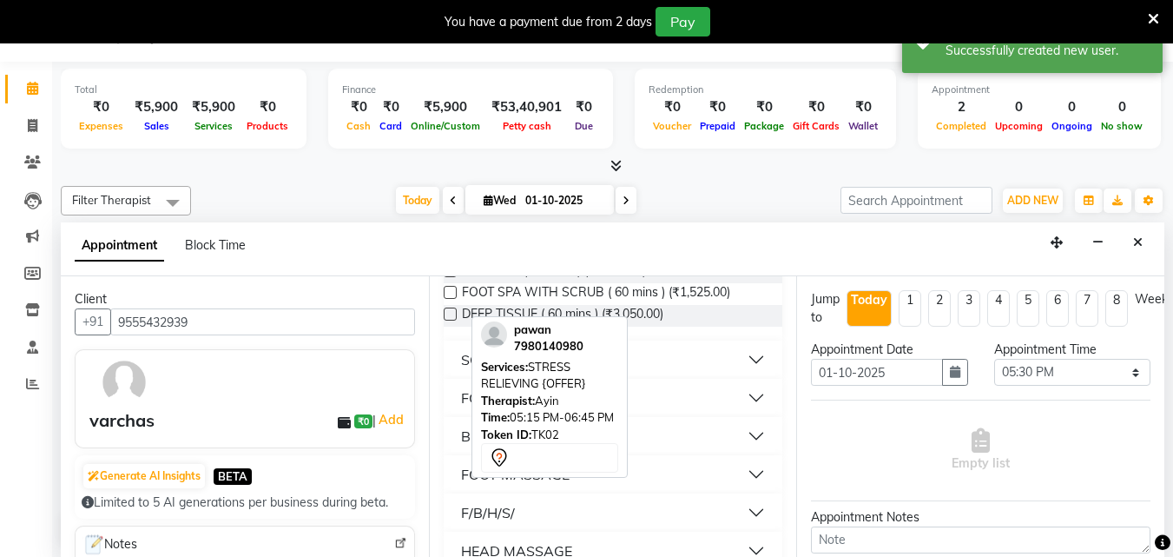
click at [741, 433] on button "BODY MASSAGE" at bounding box center [614, 435] width 326 height 31
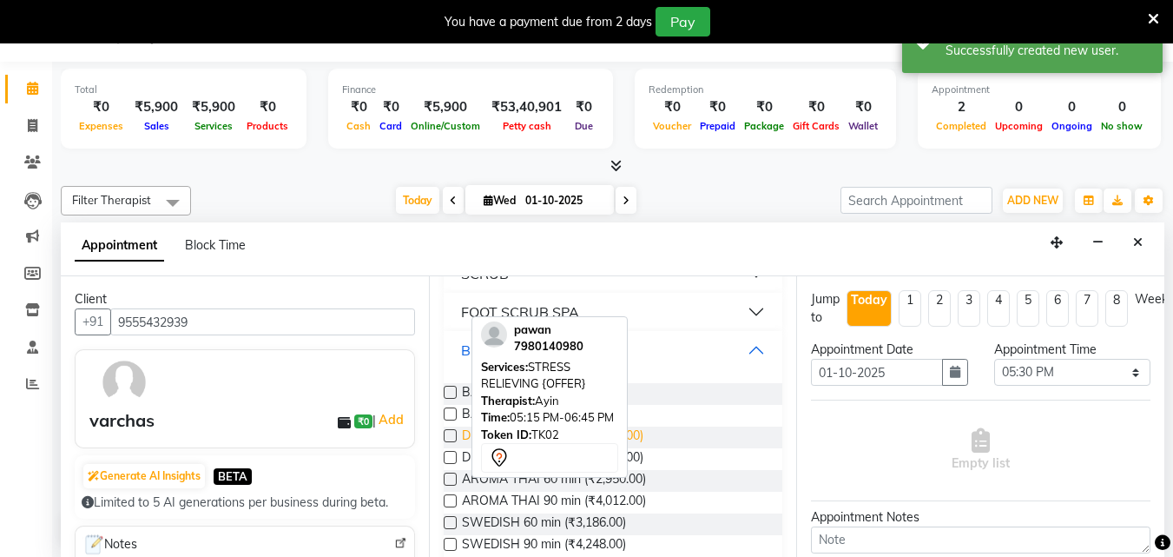
scroll to position [261, 0]
click at [494, 514] on span "SWEDISH 60 min (₹3,186.00)" at bounding box center [544, 523] width 164 height 22
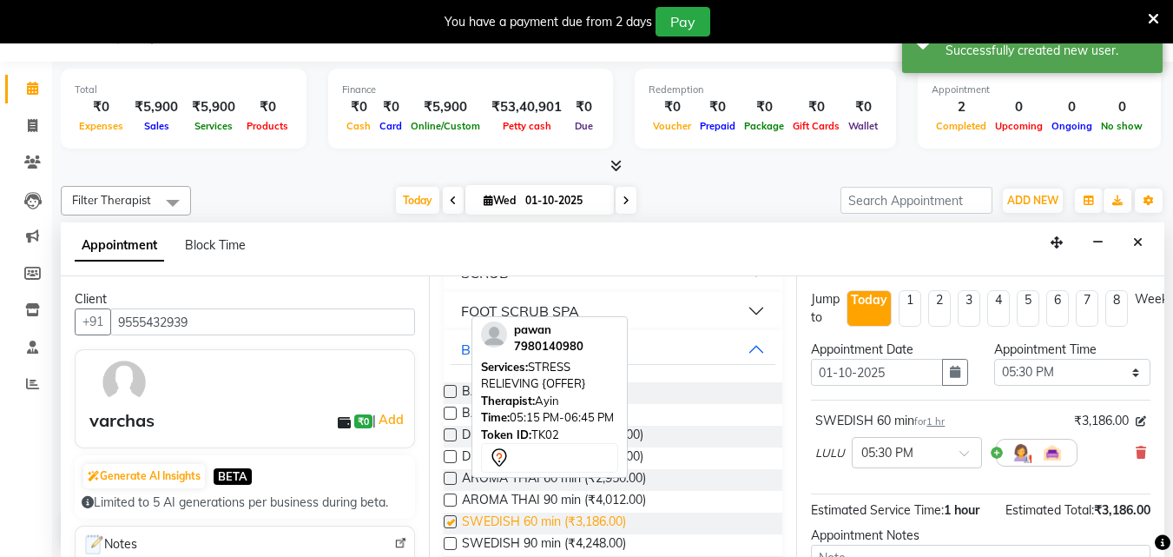
checkbox input "false"
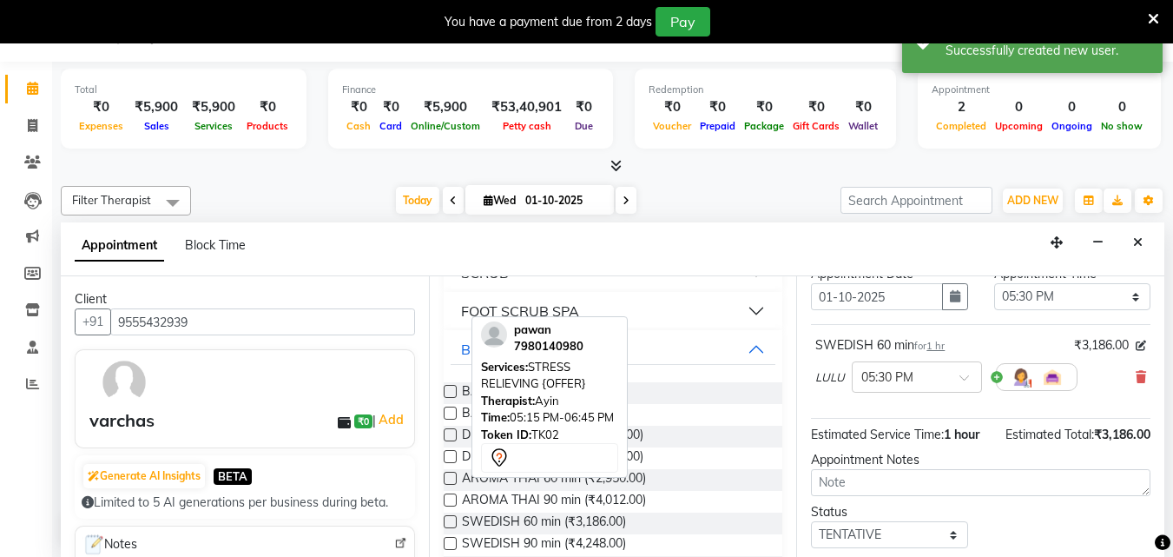
scroll to position [189, 0]
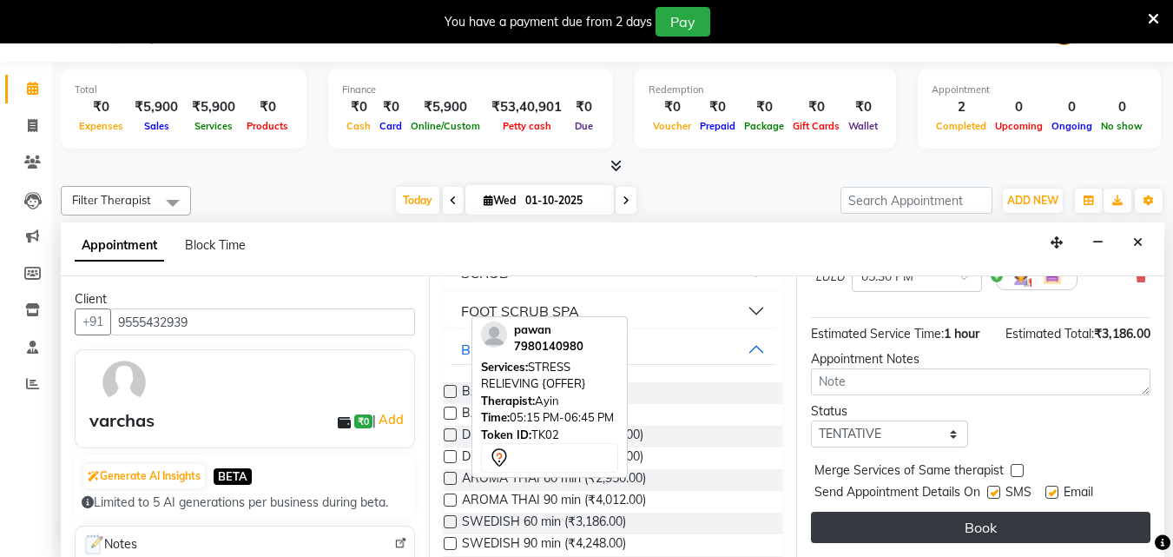
click at [1016, 512] on button "Book" at bounding box center [981, 527] width 340 height 31
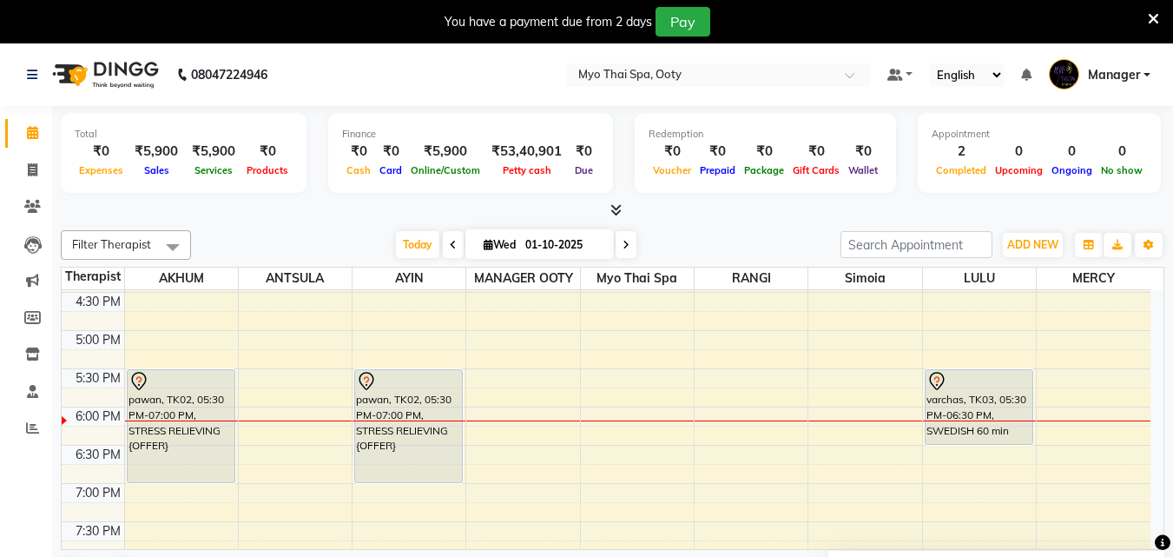
scroll to position [560, 0]
